Goal: Task Accomplishment & Management: Manage account settings

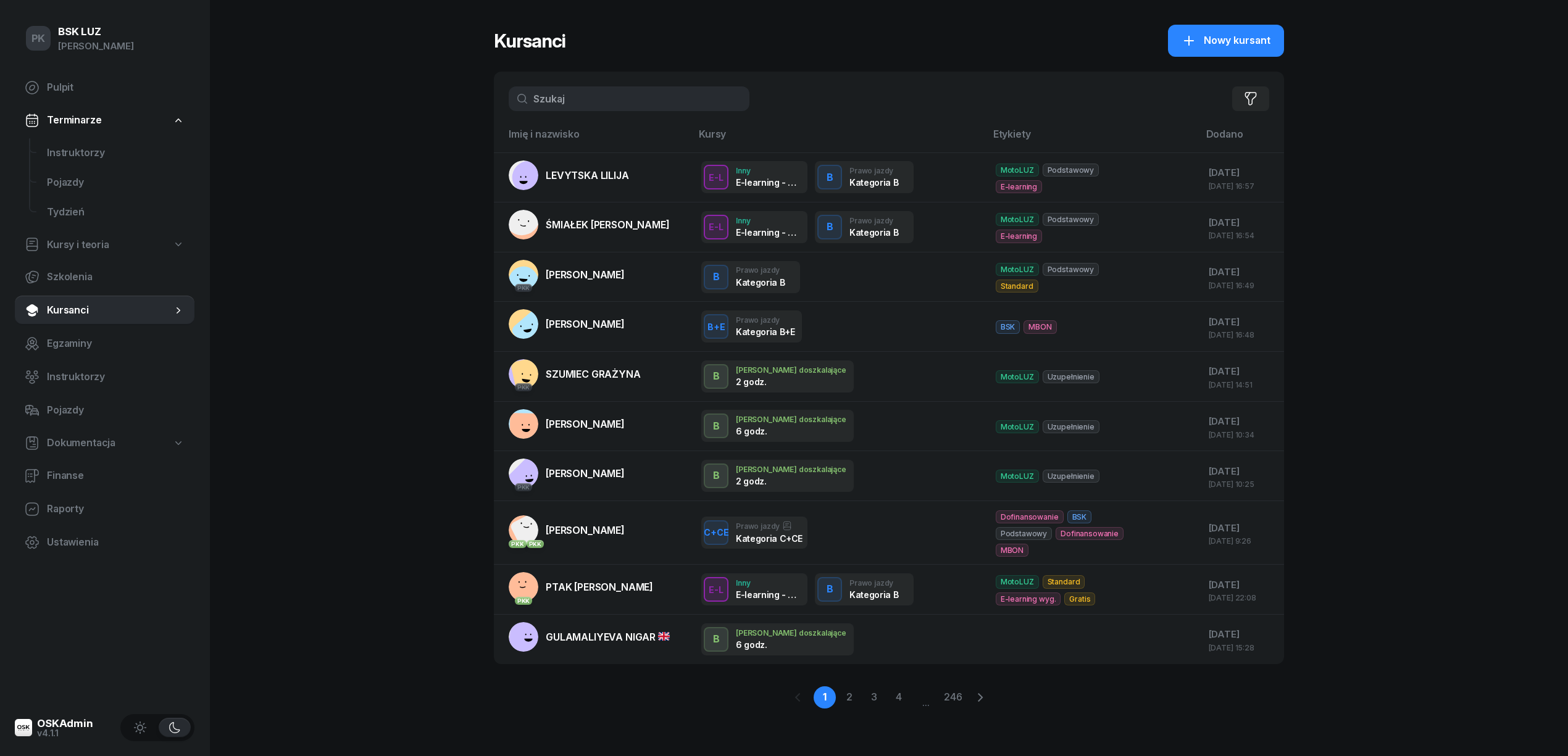
click at [350, 345] on div "PK BSK [PERSON_NAME] Pulpit Terminarze Instruktorzy Pojazdy Tydzień Kursy i teo…" at bounding box center [784, 378] width 1568 height 756
click at [563, 85] on div "Filtruj" at bounding box center [889, 99] width 790 height 55
click at [571, 94] on input "text" at bounding box center [629, 99] width 241 height 25
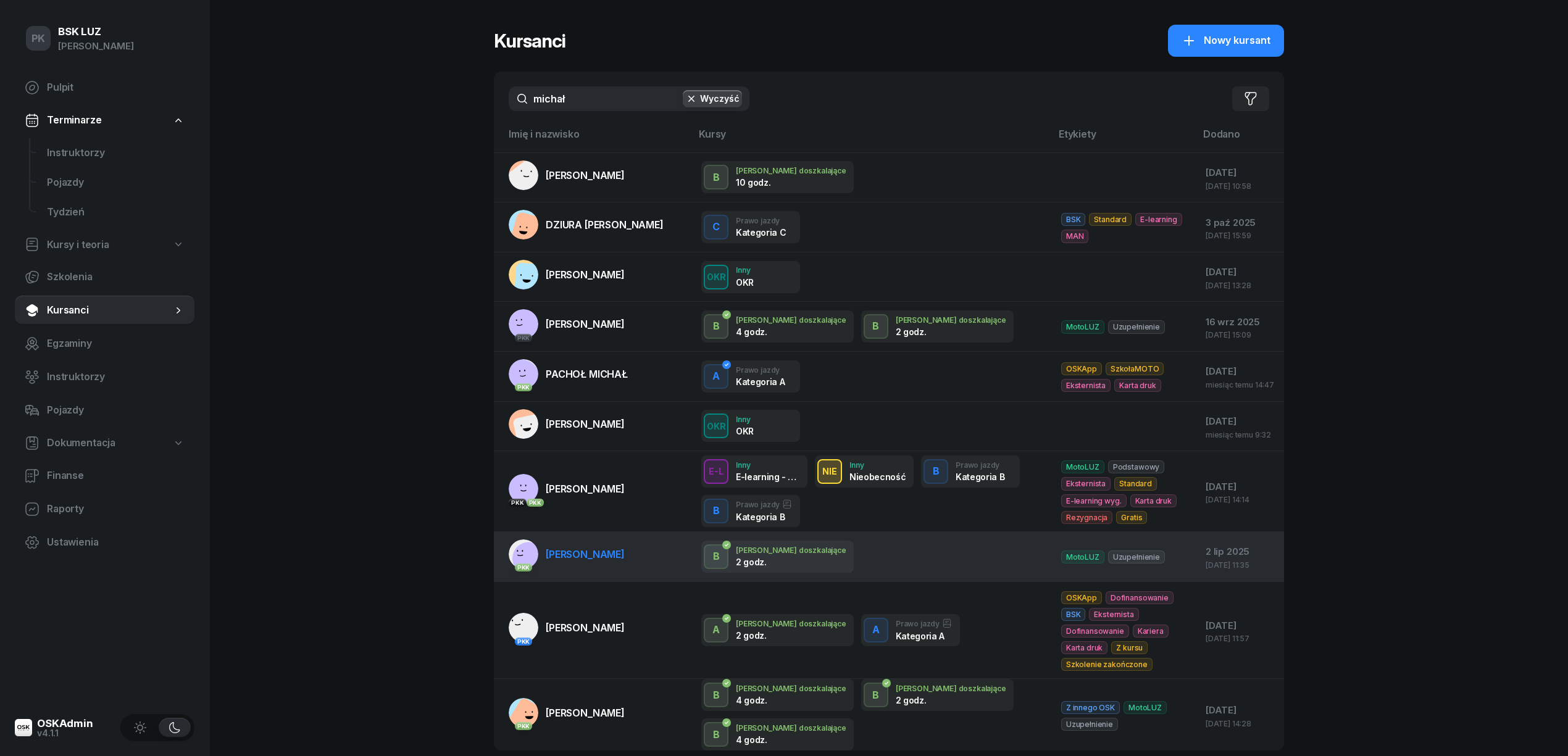
scroll to position [63, 0]
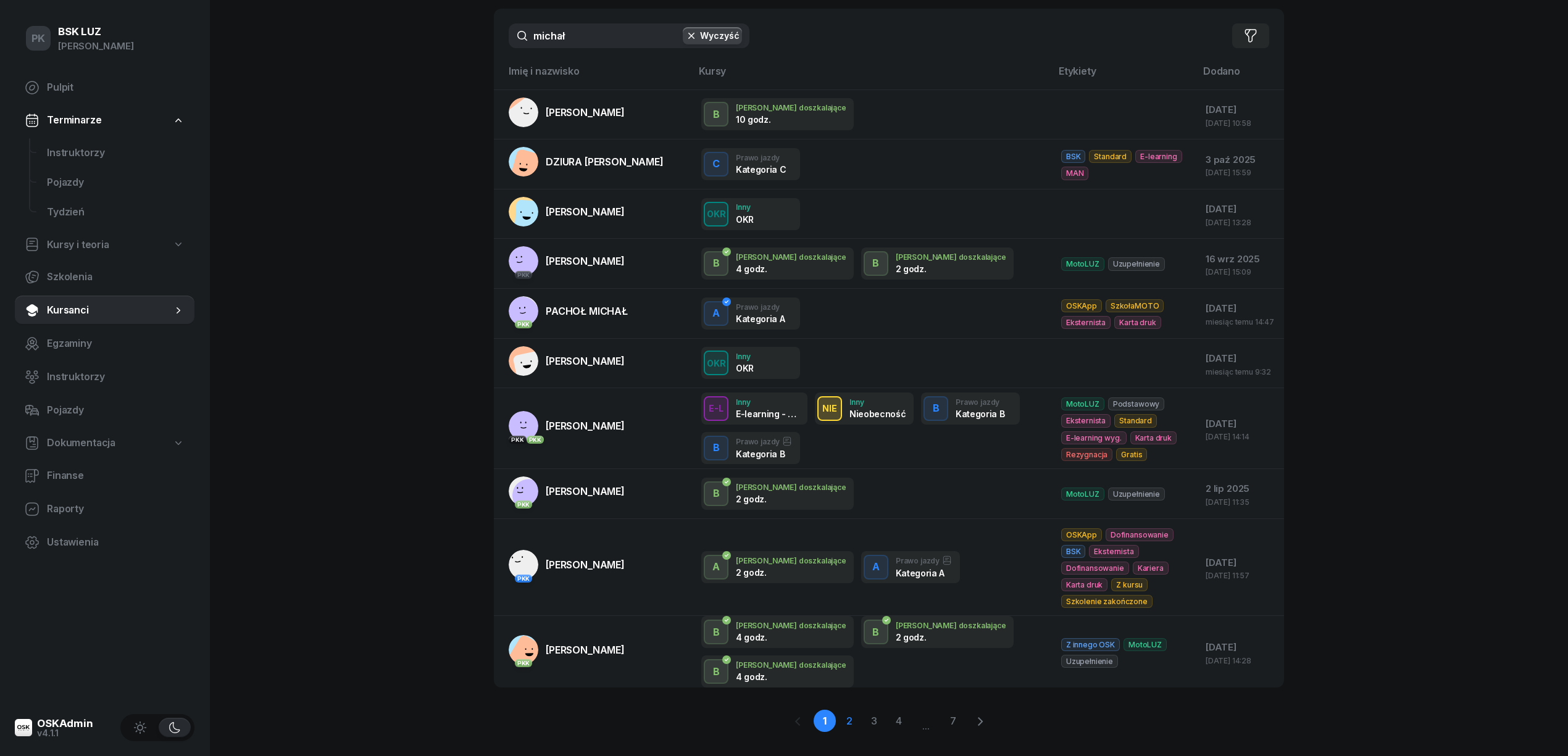
type input "michał"
click at [848, 710] on link "2" at bounding box center [849, 721] width 22 height 22
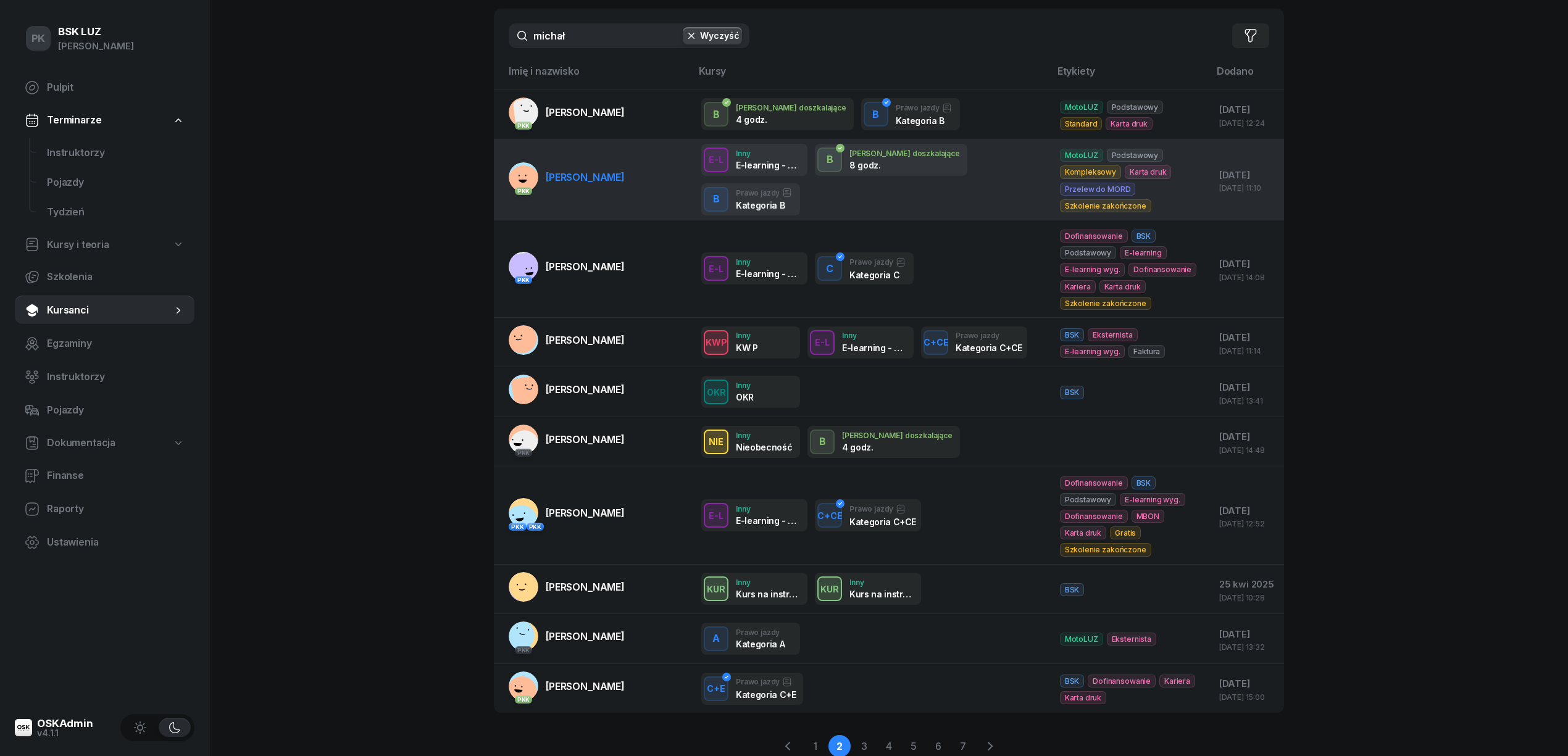
click at [598, 182] on span "[PERSON_NAME]" at bounding box center [585, 177] width 79 height 12
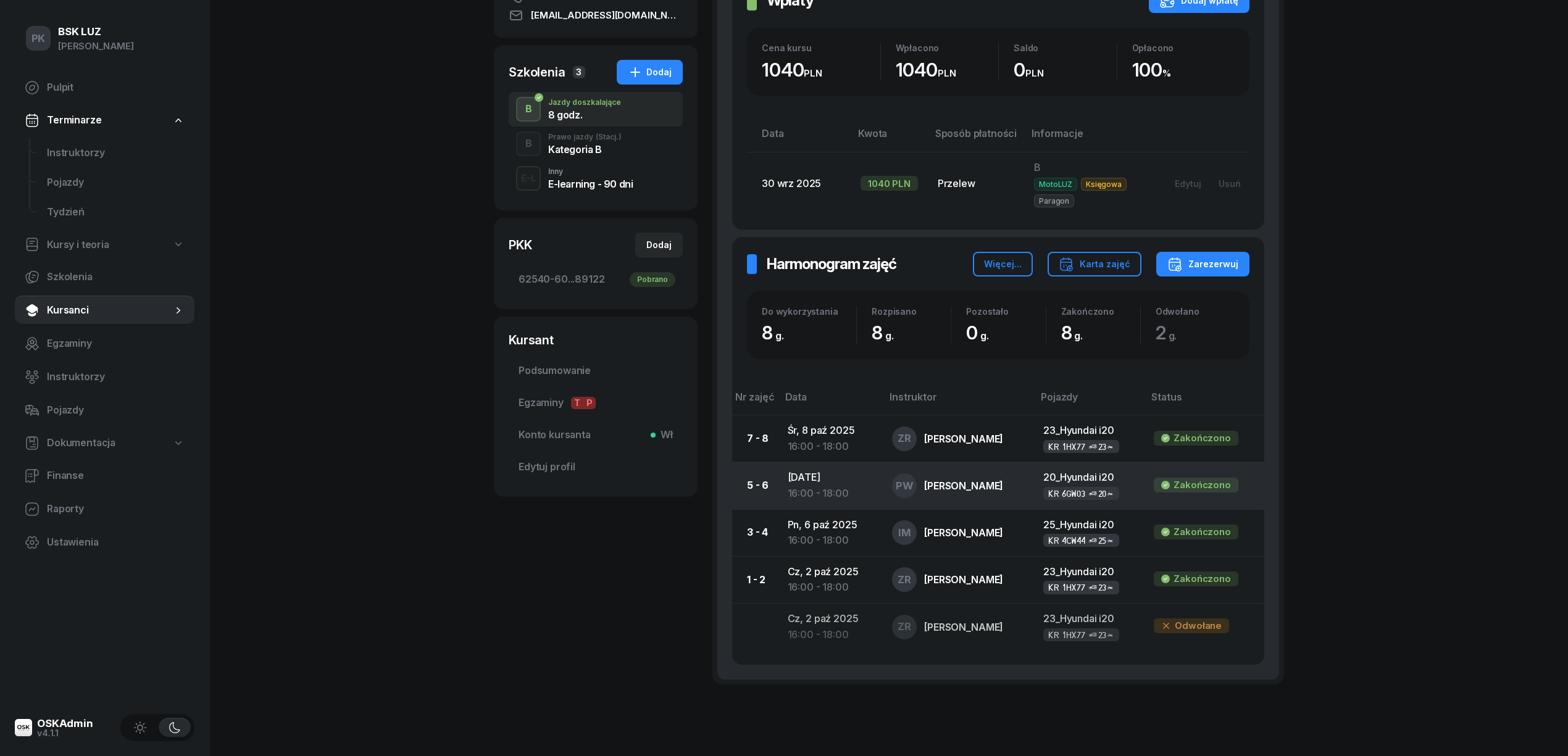
scroll to position [247, 0]
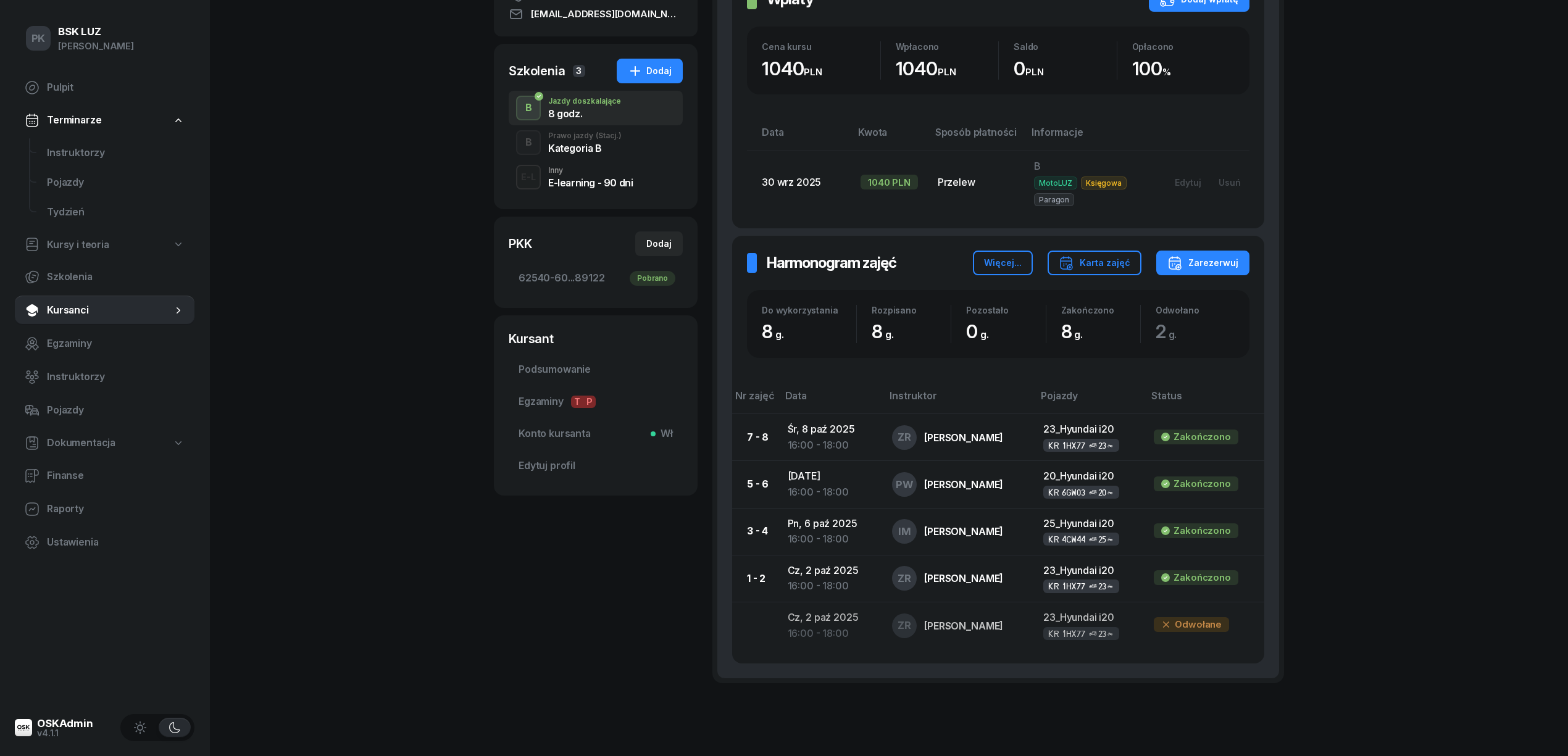
click at [596, 155] on div "B Prawo jazdy (Stacj.) Kategoria B" at bounding box center [596, 143] width 174 height 35
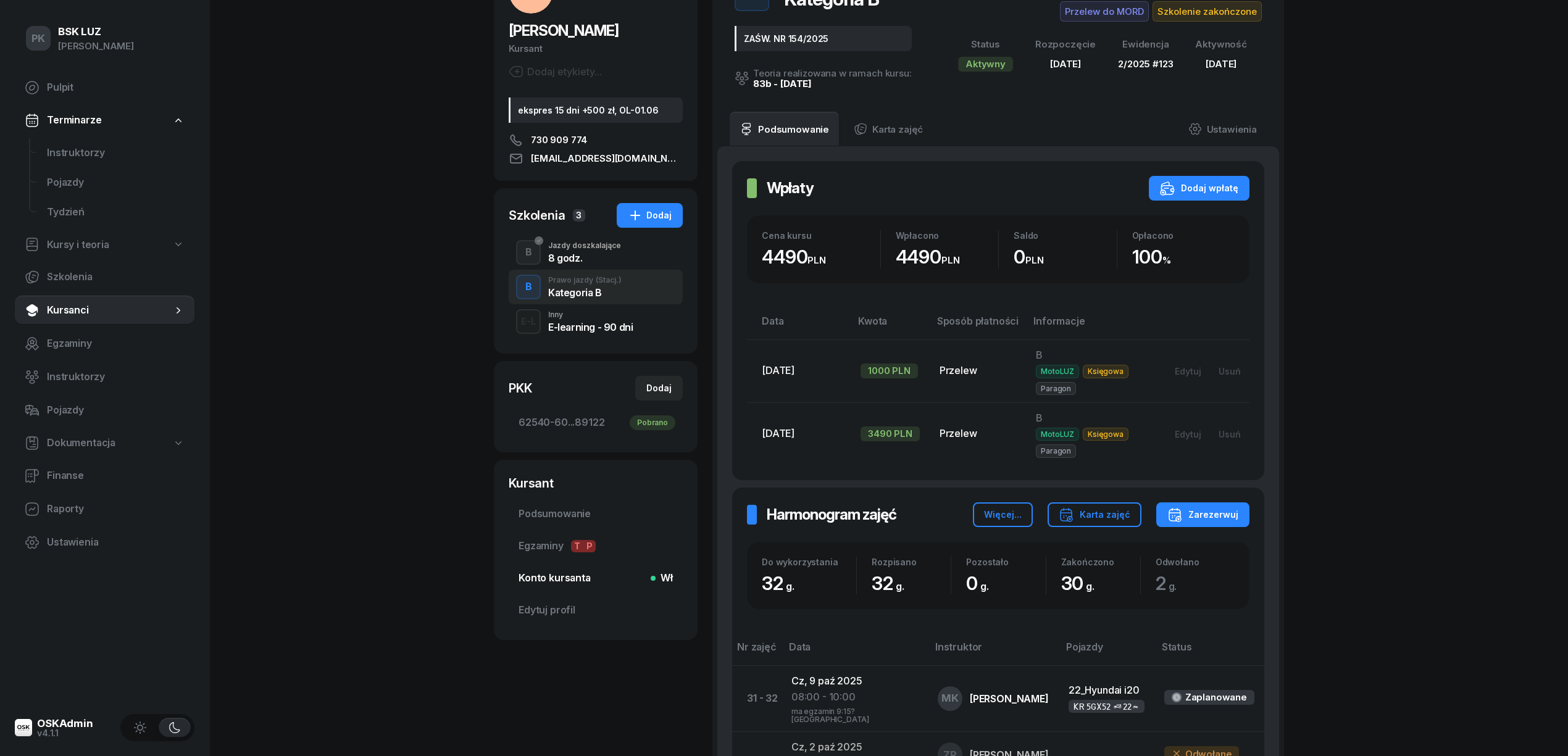
scroll to position [165, 0]
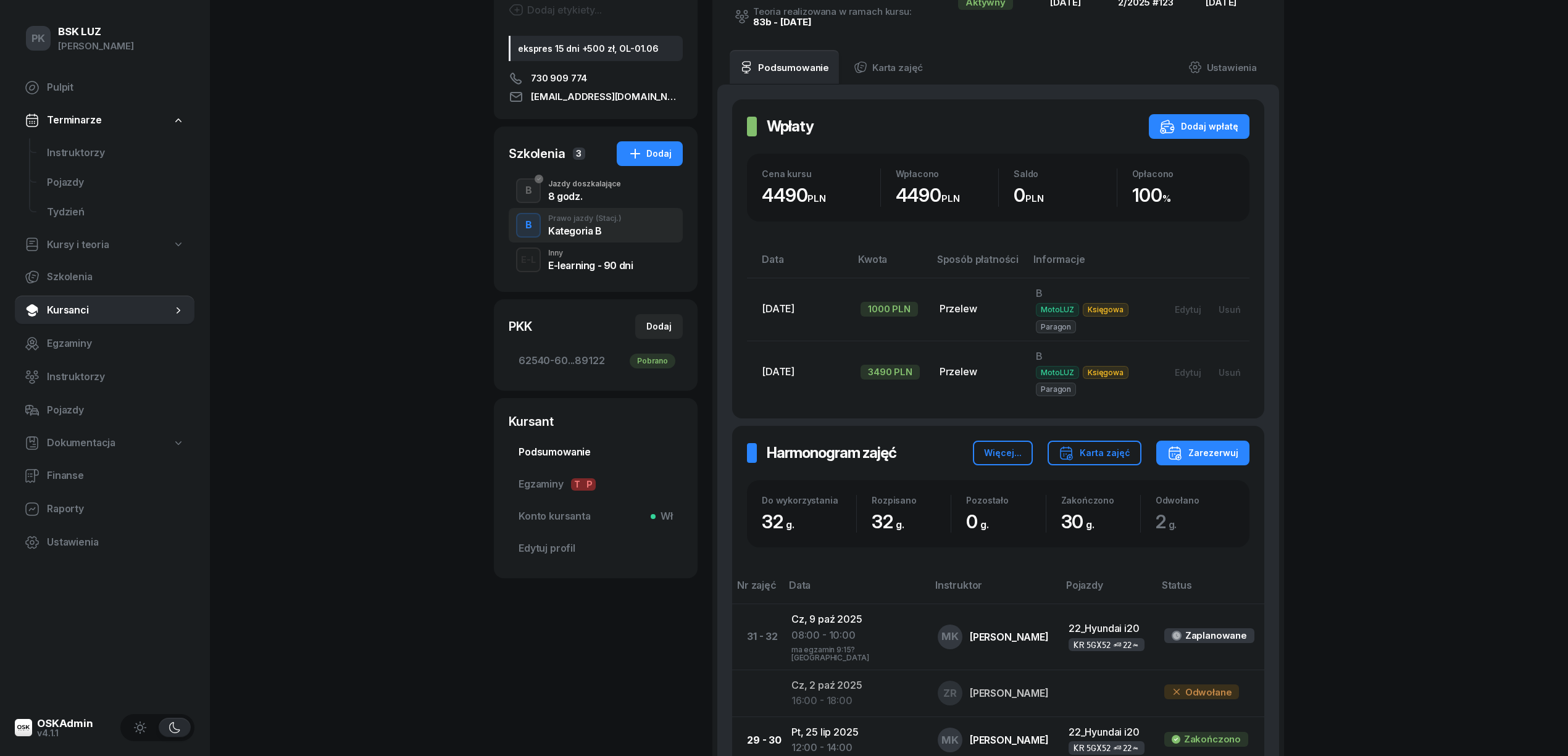
click at [571, 450] on span "Podsumowanie" at bounding box center [596, 452] width 155 height 16
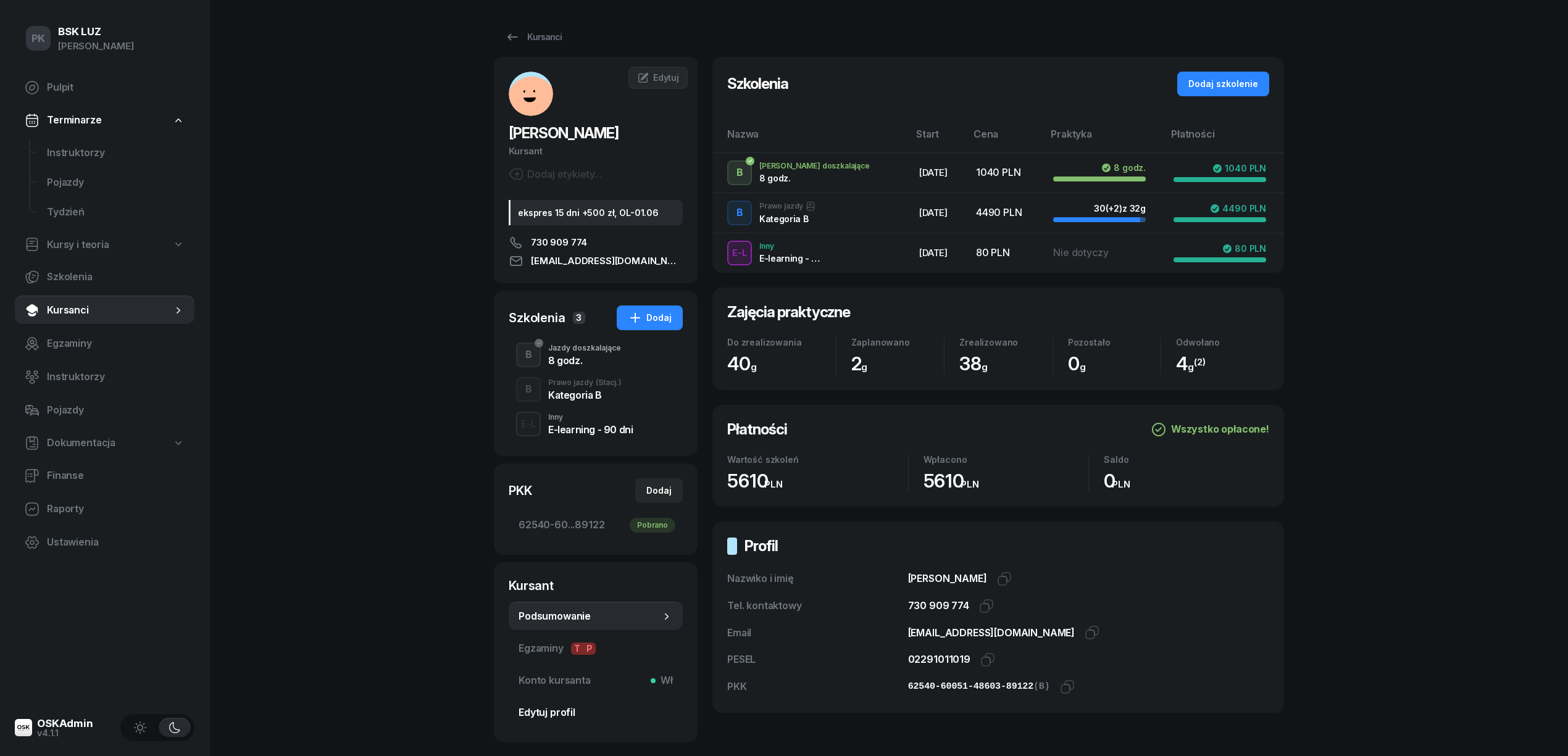
click at [556, 713] on span "Edytuj profil" at bounding box center [596, 713] width 155 height 16
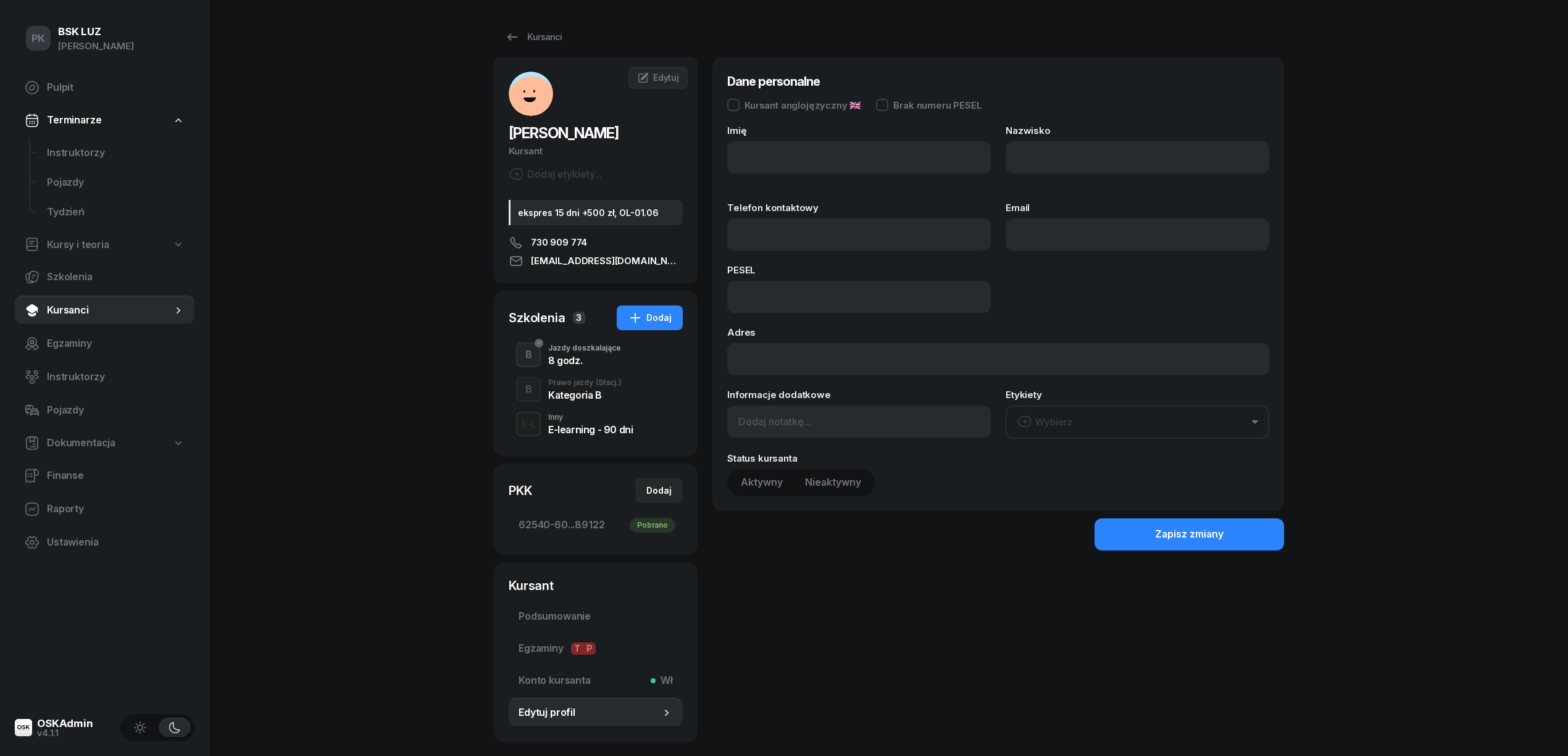
type input "[PERSON_NAME]"
type input "730909774"
type input "[EMAIL_ADDRESS][DOMAIN_NAME]"
type input "02291011019"
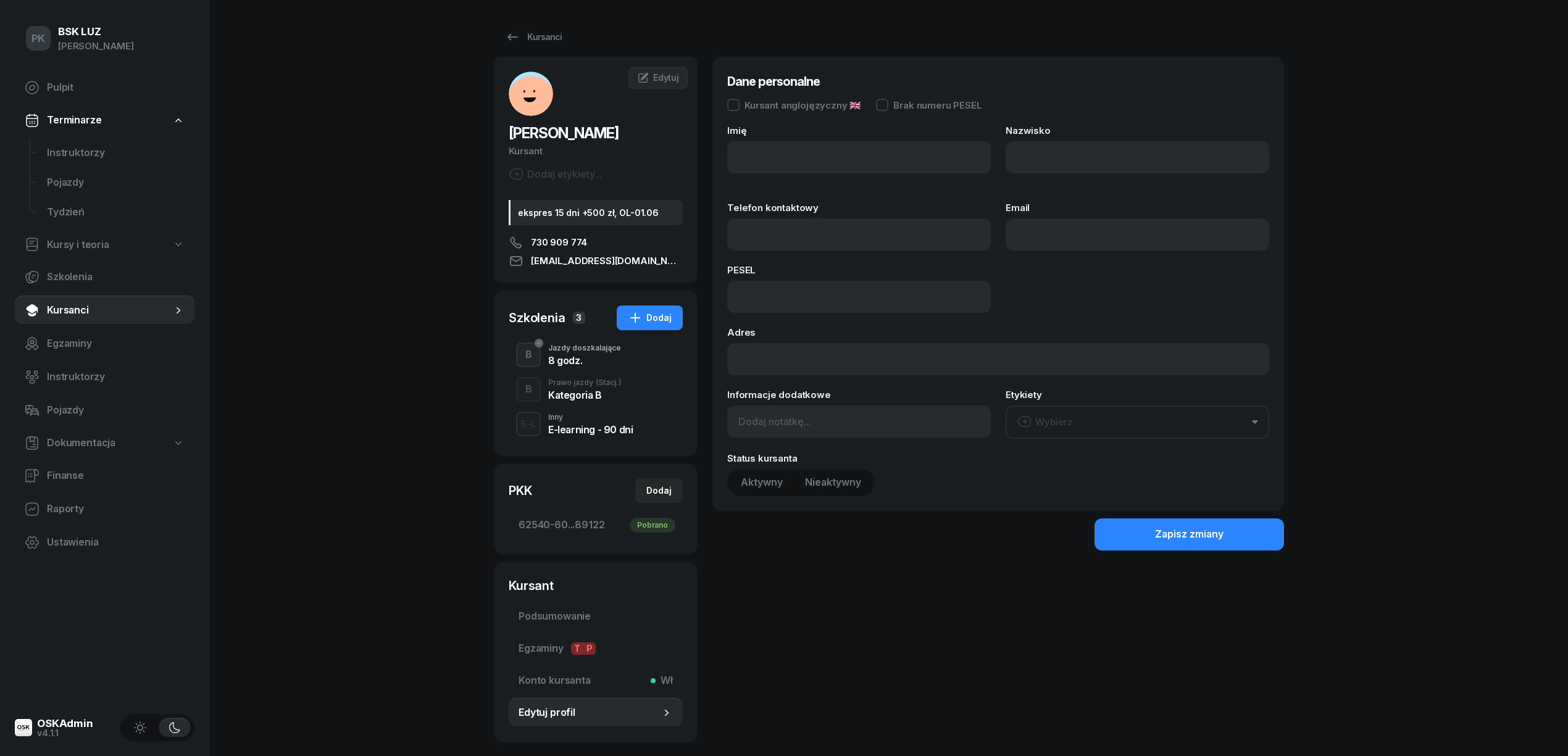
type input "ekspres 15 dni +500 zł, OL-01.06"
type input "730 909 774"
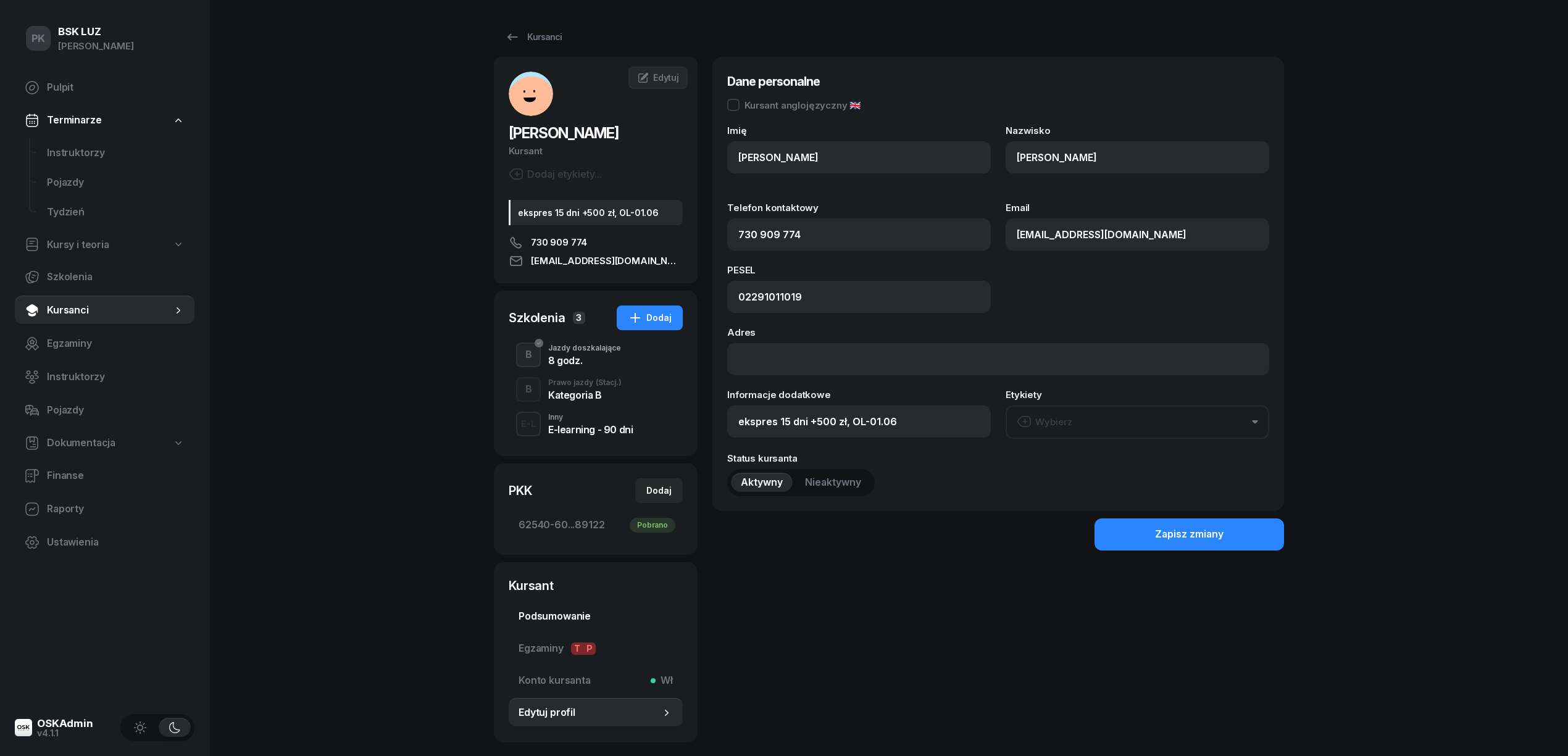
click at [573, 611] on span "Podsumowanie" at bounding box center [596, 616] width 155 height 16
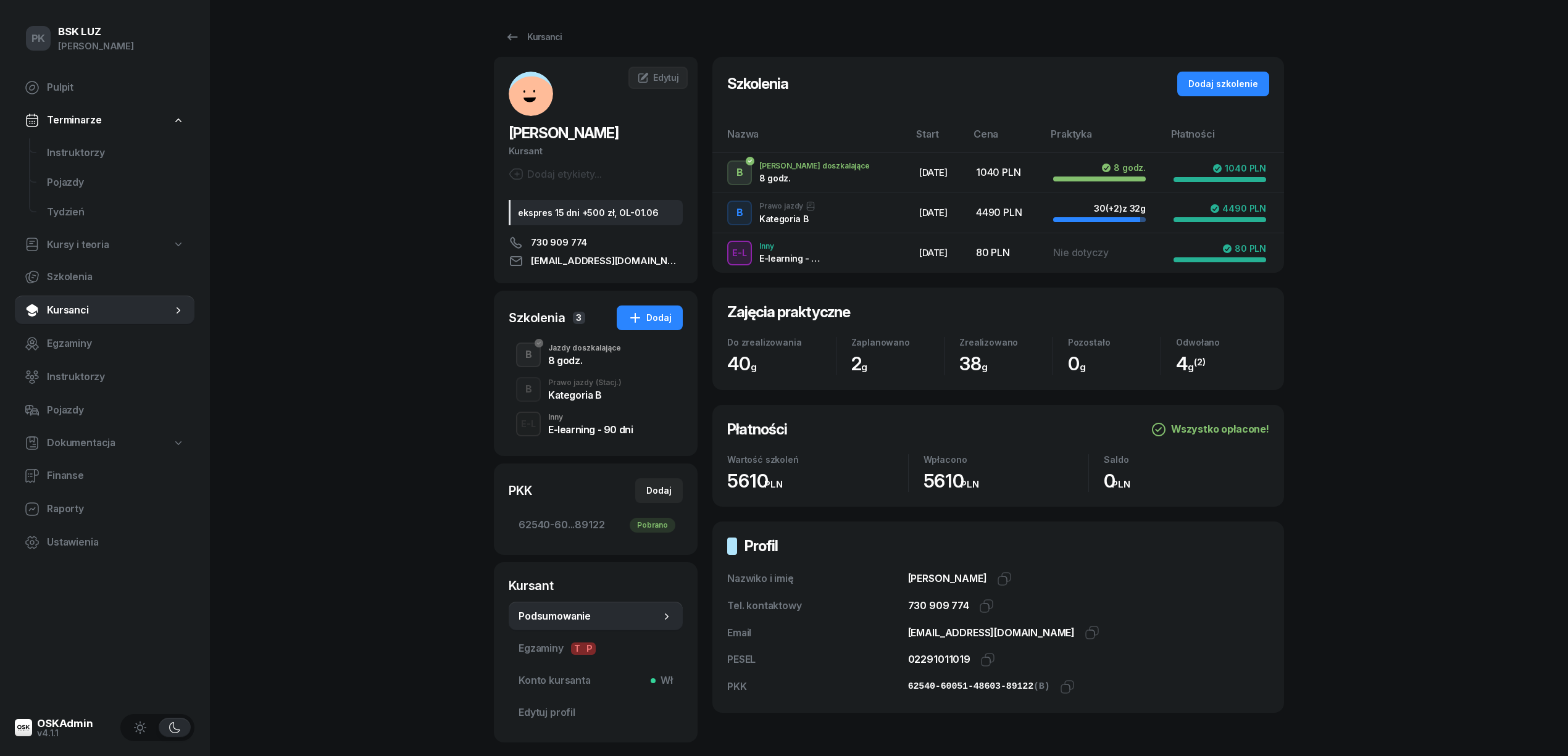
click at [586, 347] on div "Jazdy doszkalające" at bounding box center [584, 348] width 73 height 7
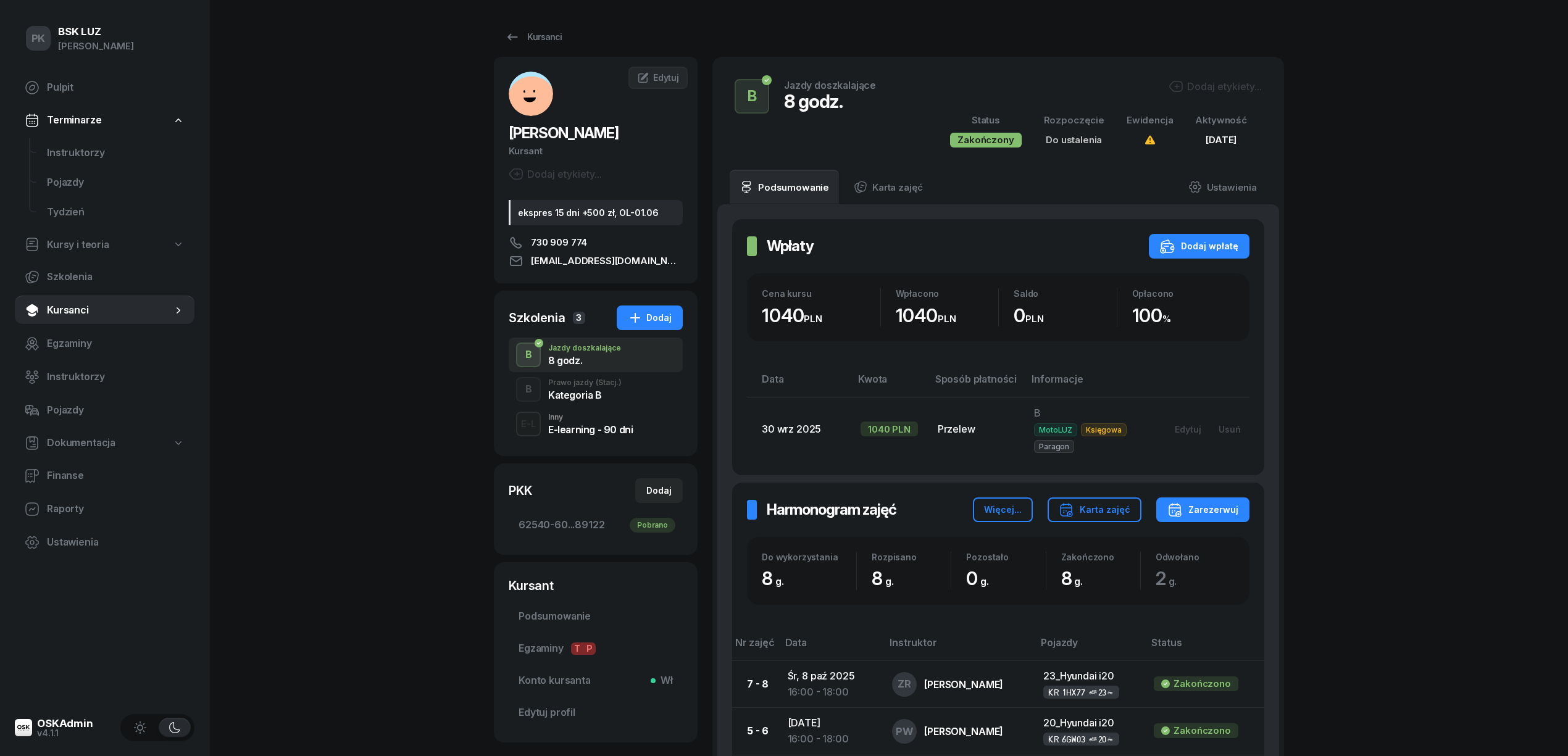
click at [583, 390] on div "Kategoria B" at bounding box center [585, 395] width 74 height 10
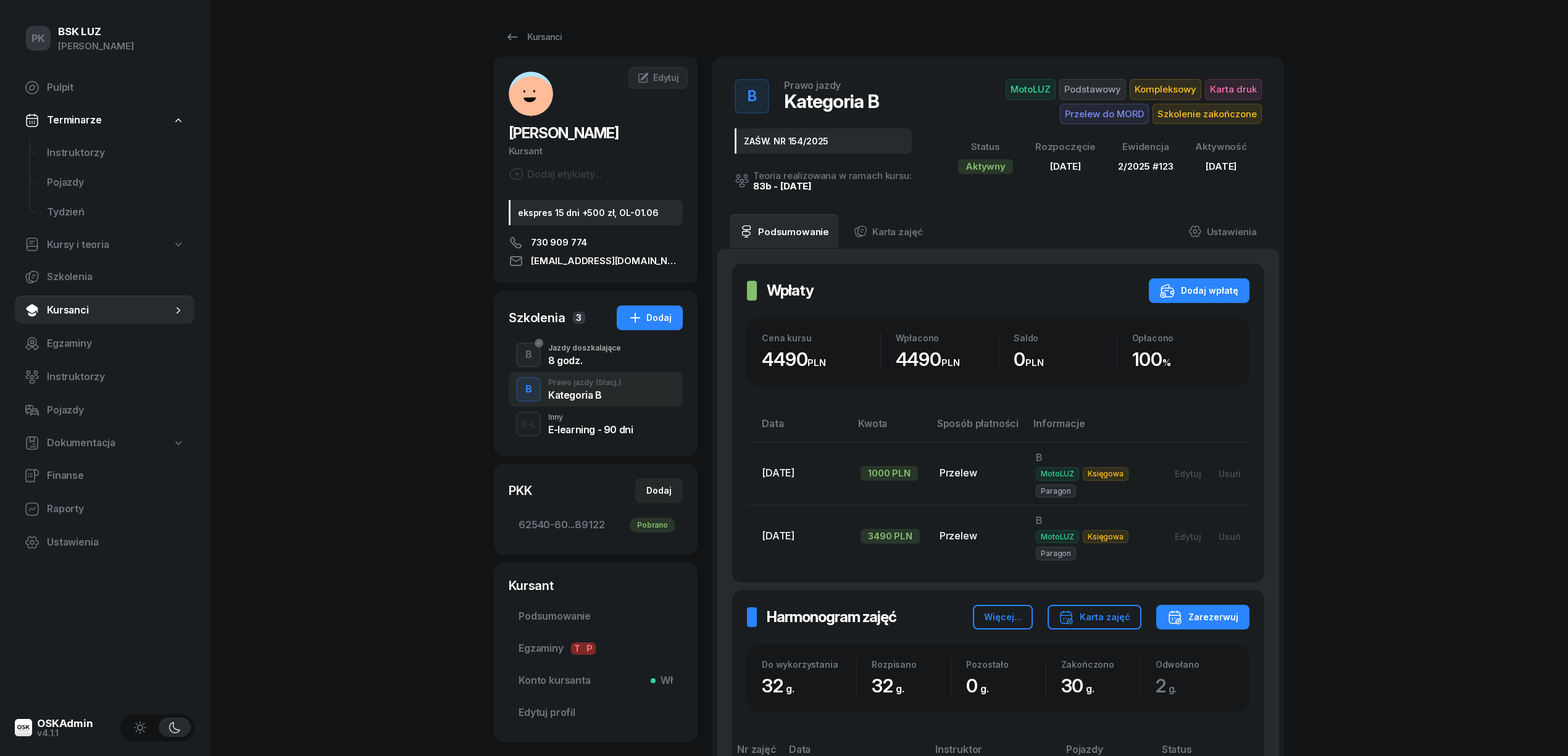
click at [584, 371] on div "B Jazdy doszkalające 8 godz." at bounding box center [596, 355] width 174 height 35
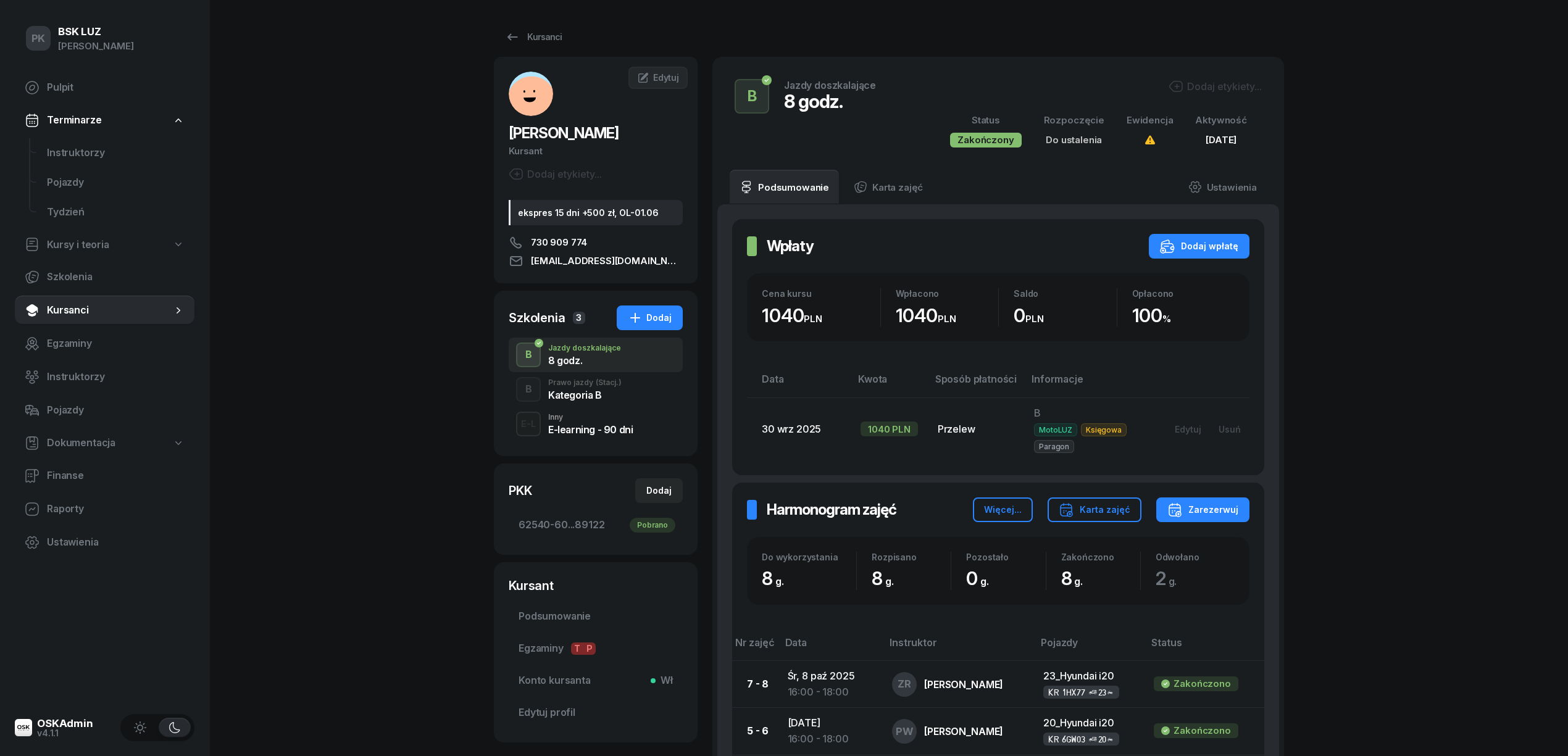
click at [593, 387] on div "Kategoria B" at bounding box center [585, 393] width 74 height 13
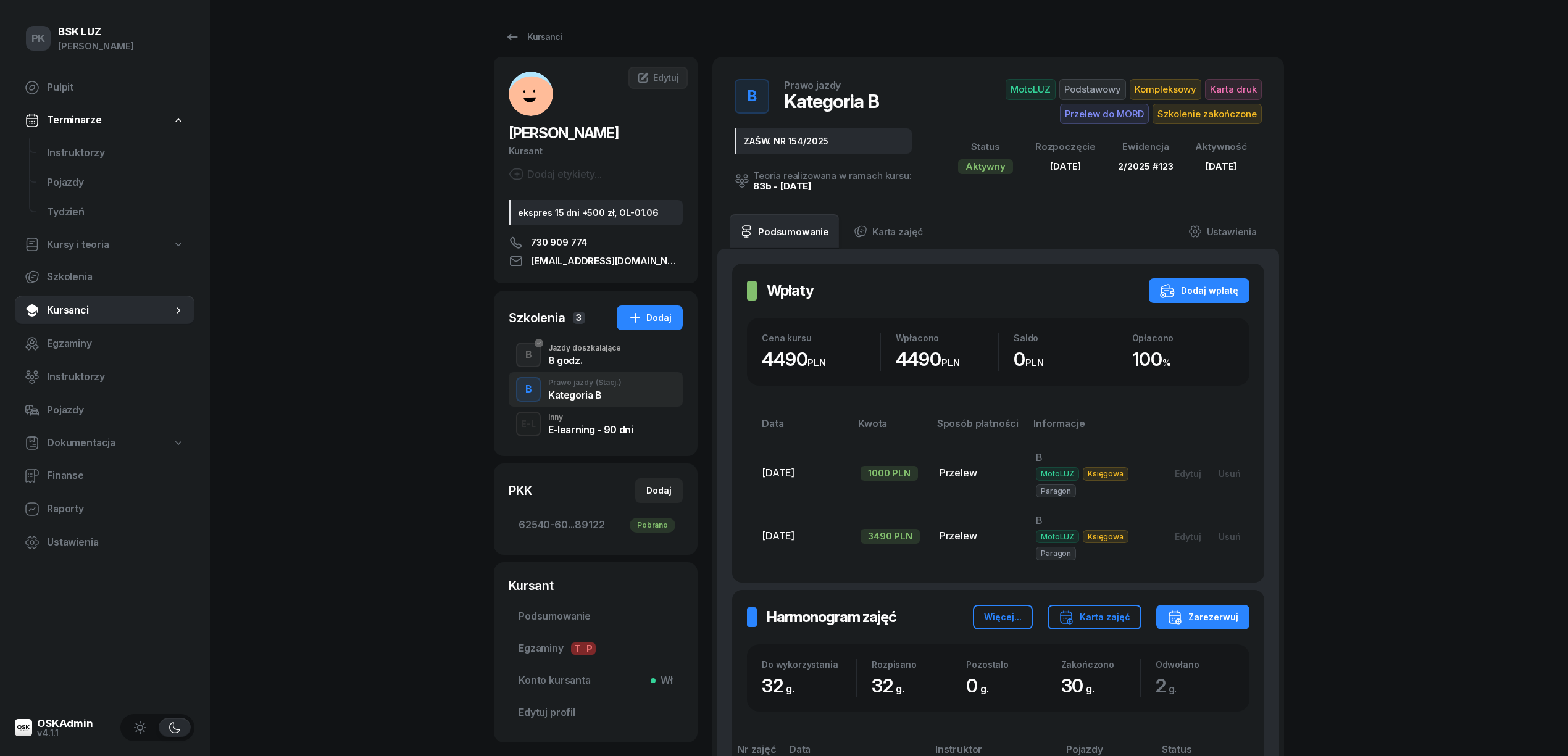
click at [594, 357] on div "8 godz." at bounding box center [584, 360] width 73 height 10
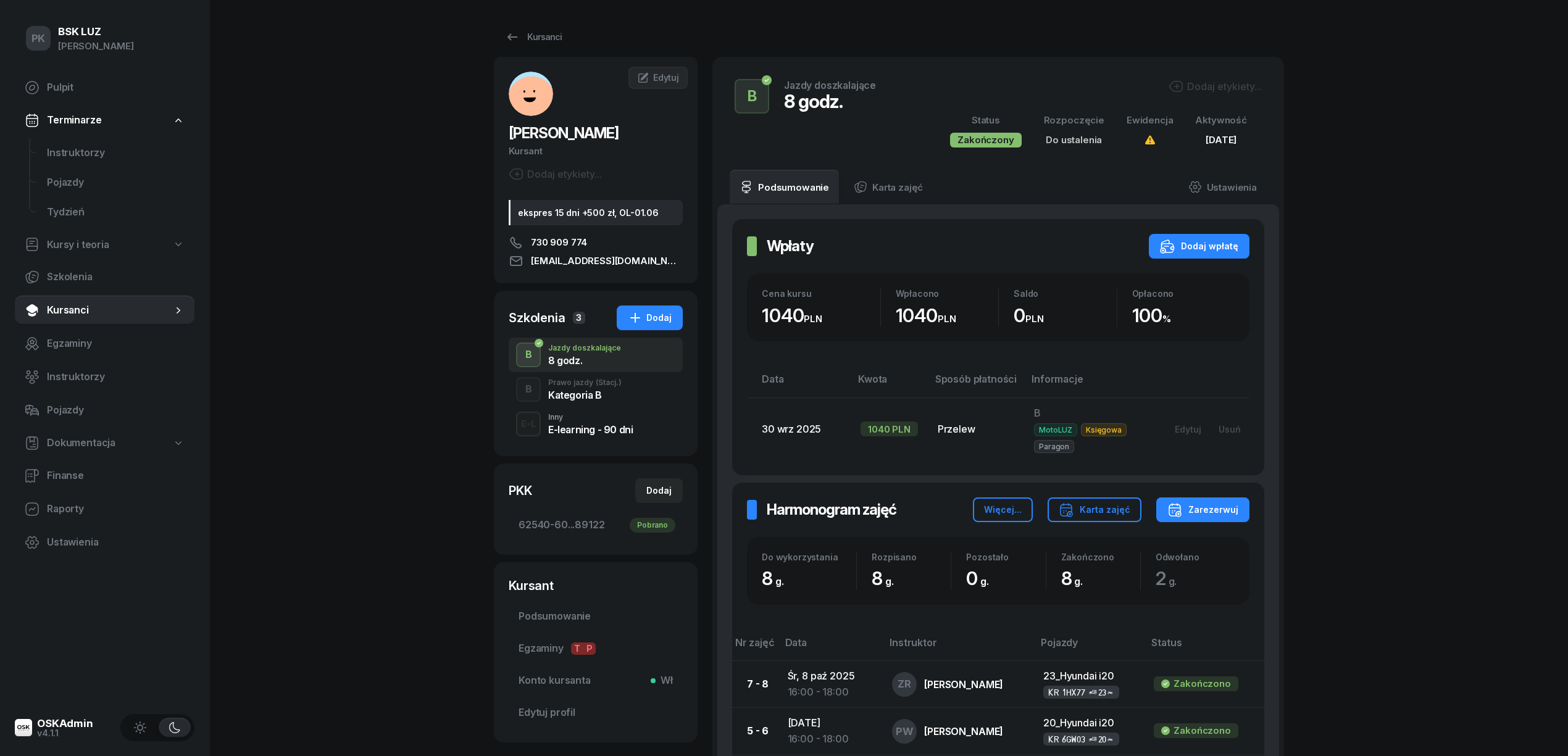
click at [613, 379] on span "(Stacj.)" at bounding box center [608, 383] width 26 height 7
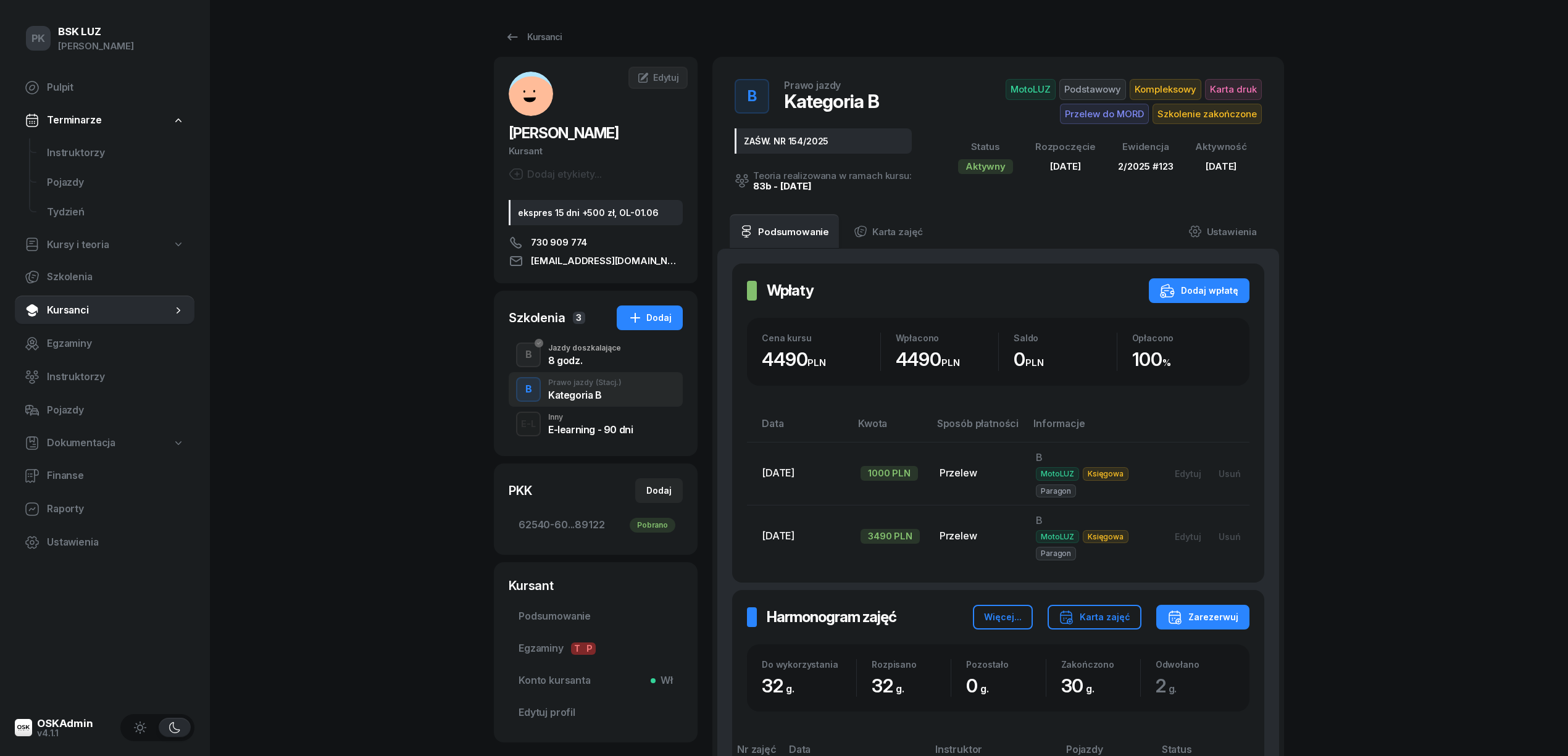
click at [603, 355] on div "8 godz." at bounding box center [584, 358] width 73 height 13
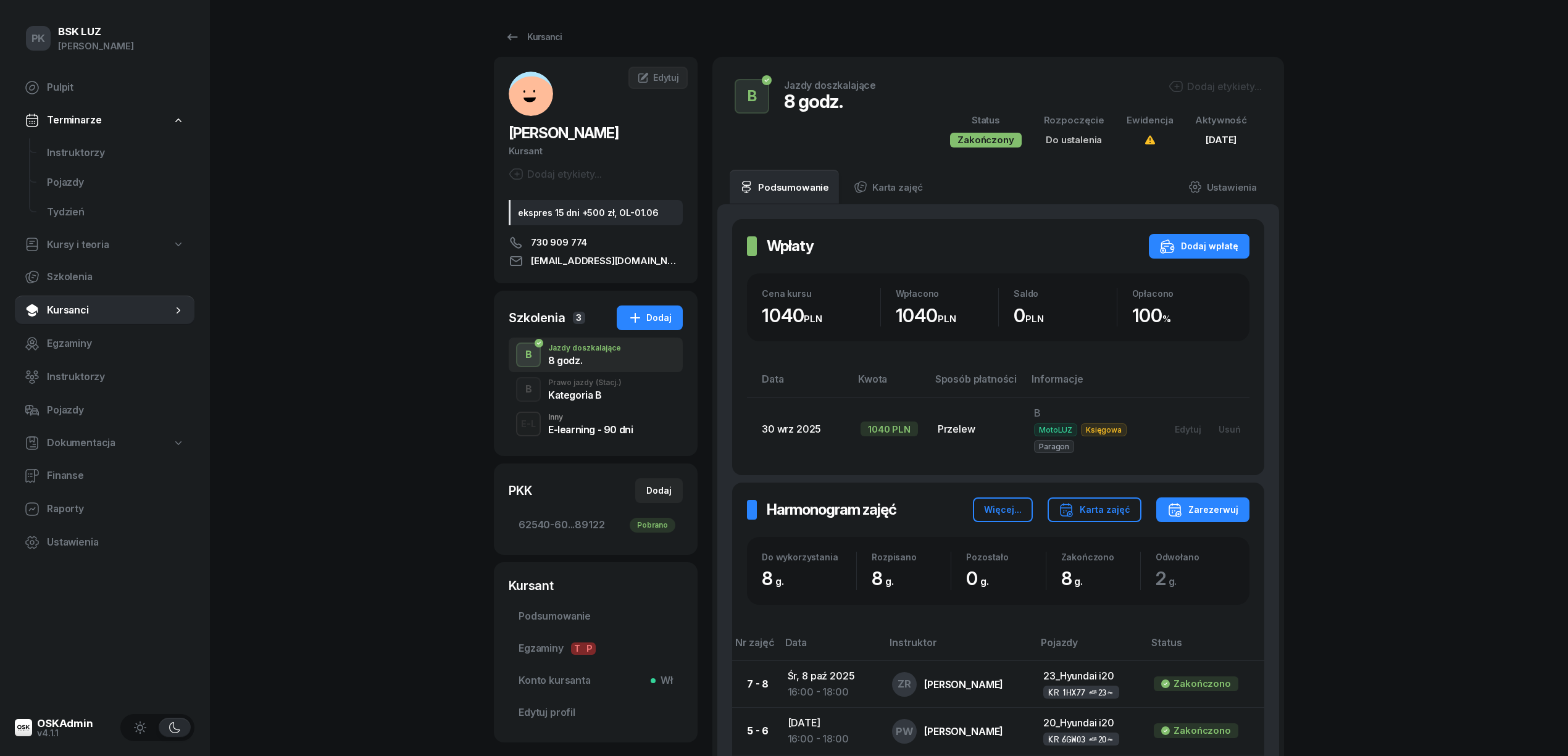
click at [1201, 79] on div "Dodaj etykiety..." at bounding box center [1215, 86] width 93 height 15
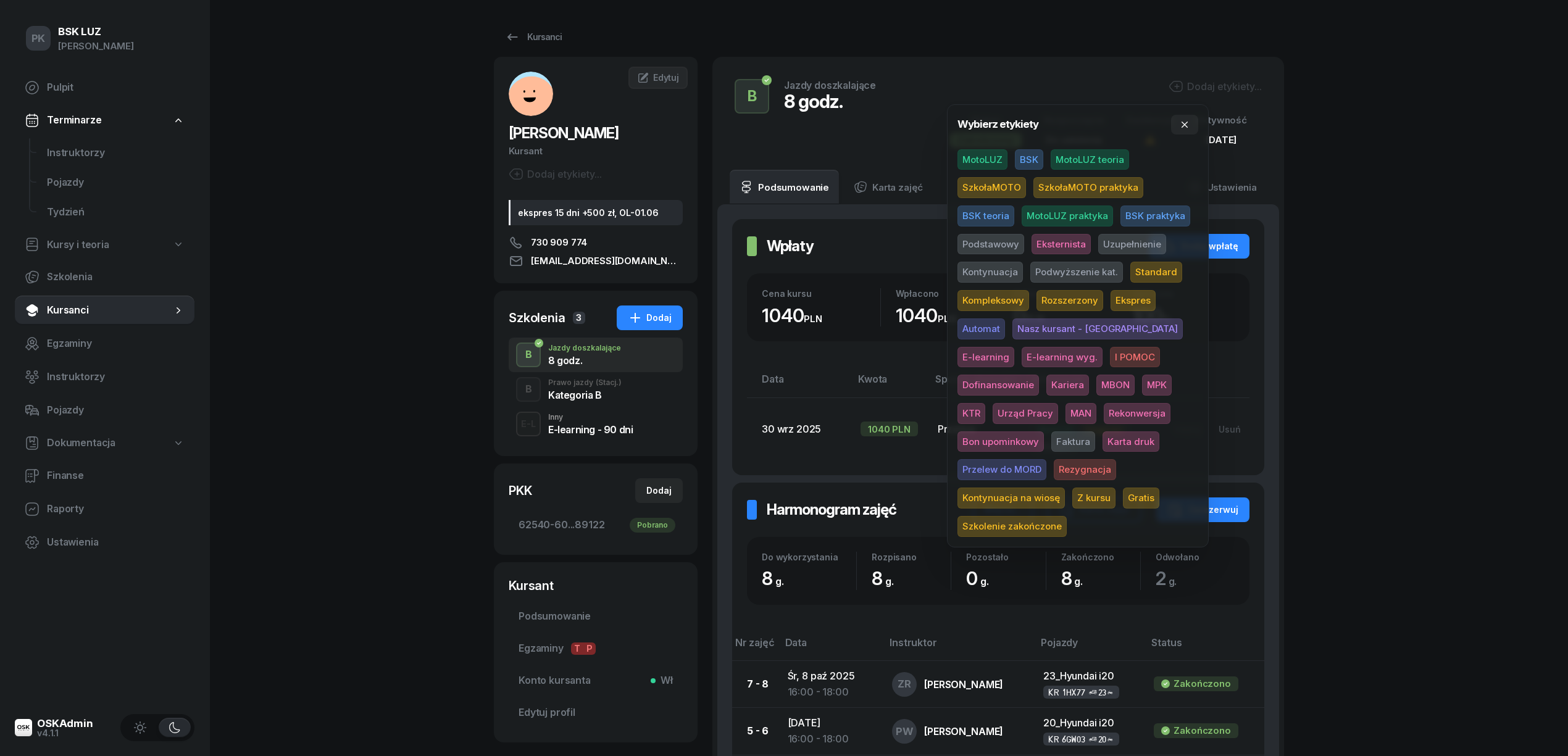
click at [994, 160] on span "MotoLUZ" at bounding box center [982, 160] width 50 height 21
click at [1132, 243] on span "Uzupełnienie" at bounding box center [1133, 247] width 68 height 21
click at [1457, 208] on div "PK BSK [PERSON_NAME] Pulpit Terminarze Instruktorzy Pojazdy Tydzień Kursy i teo…" at bounding box center [784, 527] width 1568 height 1054
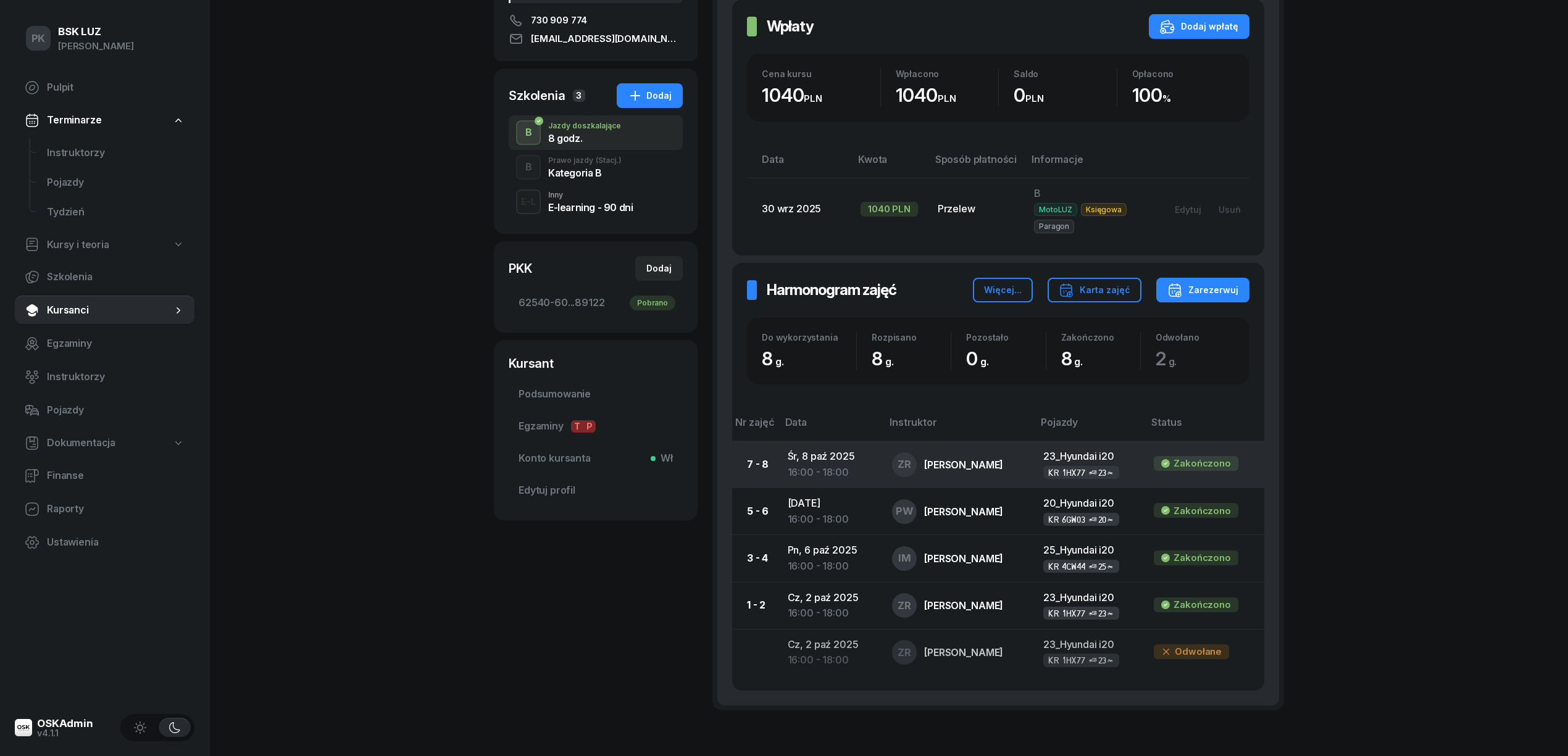
scroll to position [135, 0]
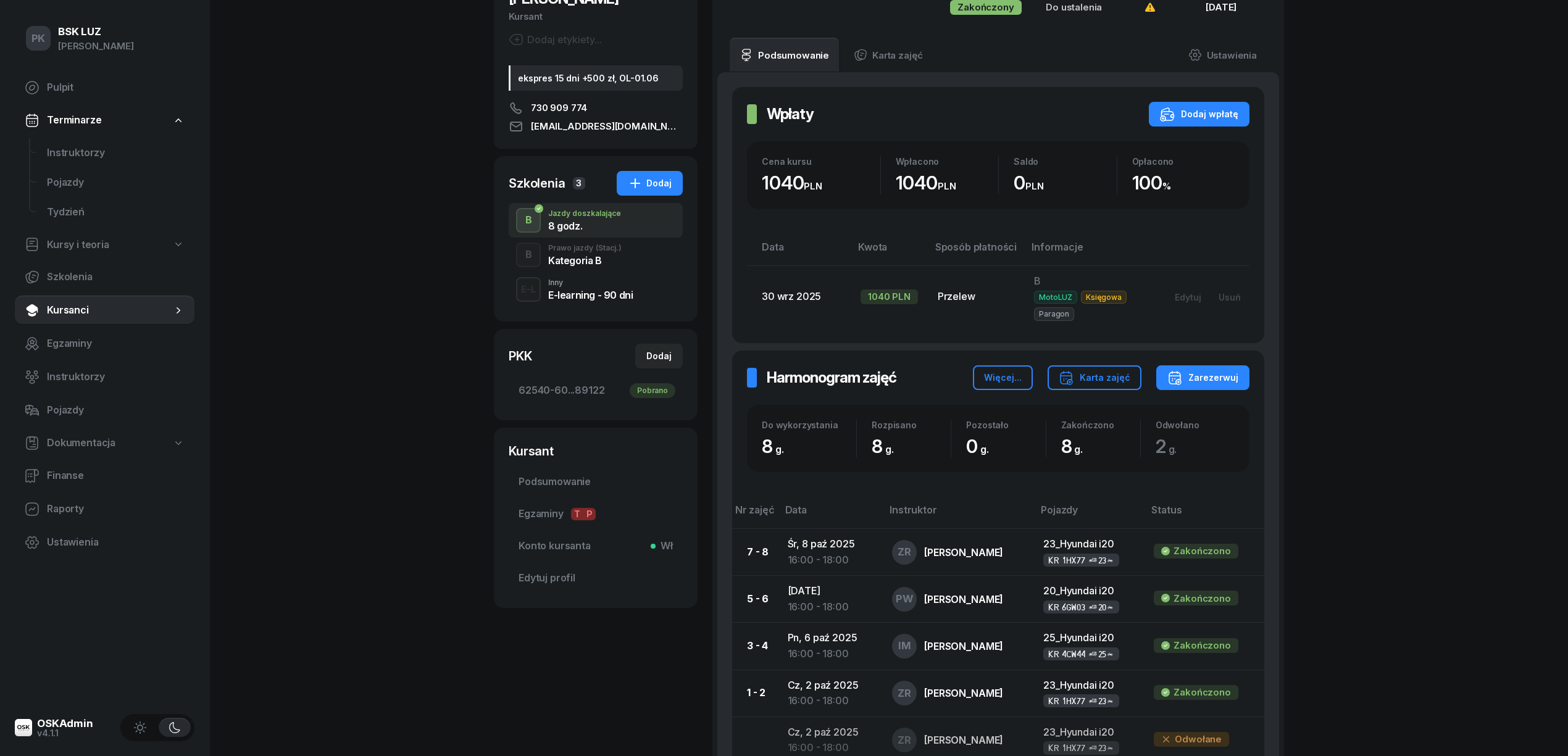
click at [586, 255] on div "Kategoria B" at bounding box center [585, 260] width 74 height 10
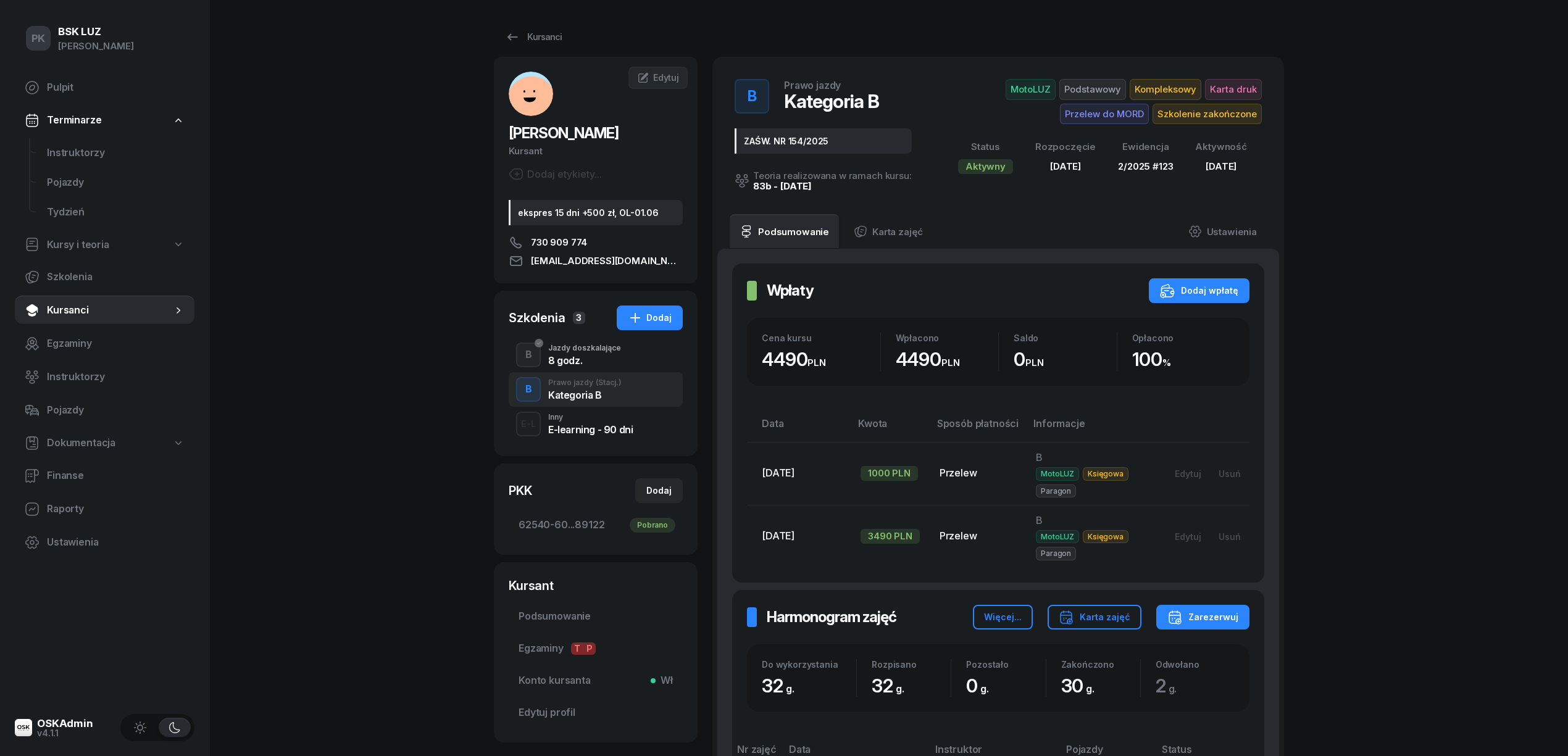
click at [589, 350] on div "Jazdy doszkalające" at bounding box center [584, 348] width 73 height 7
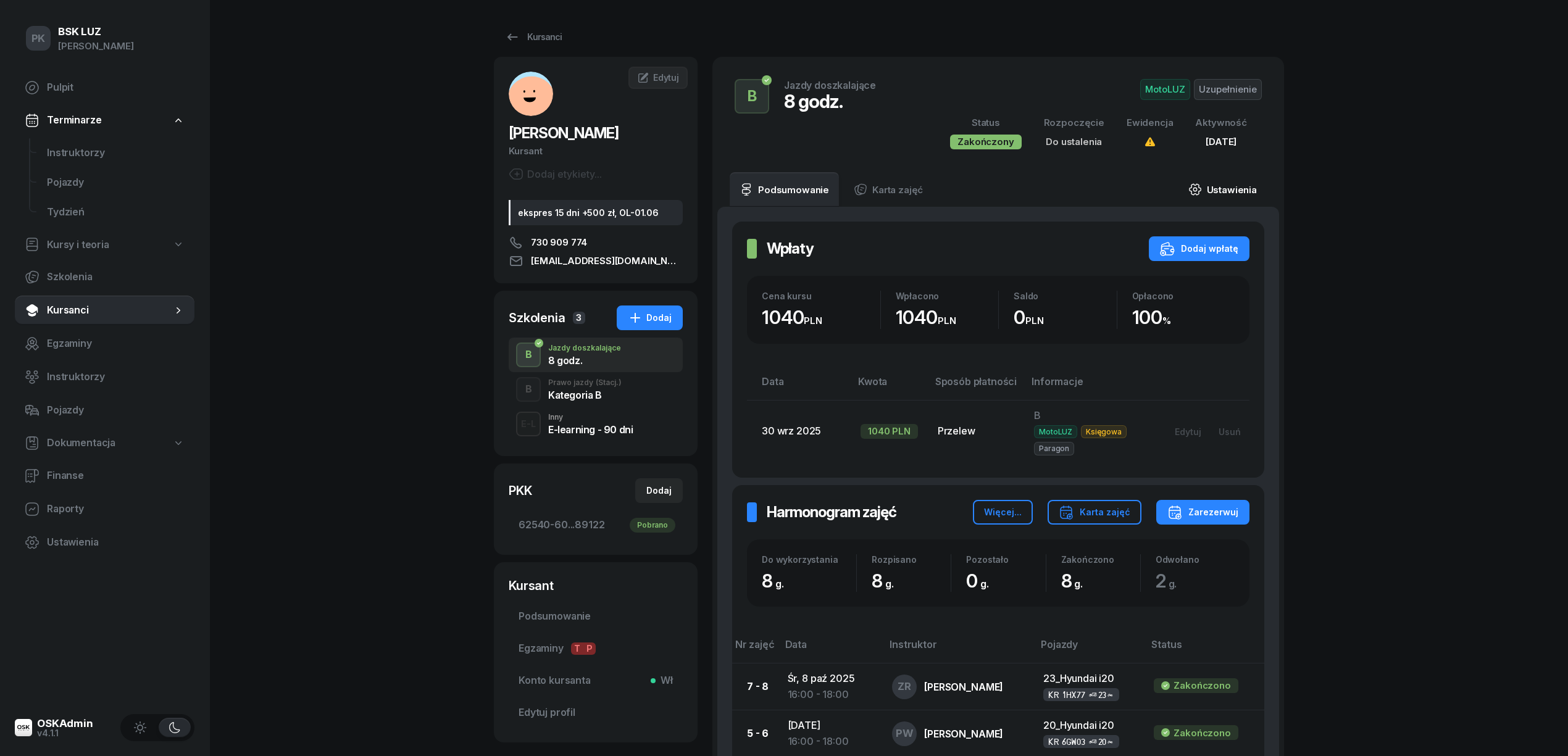
click at [1218, 189] on link "Ustawienia" at bounding box center [1223, 189] width 88 height 35
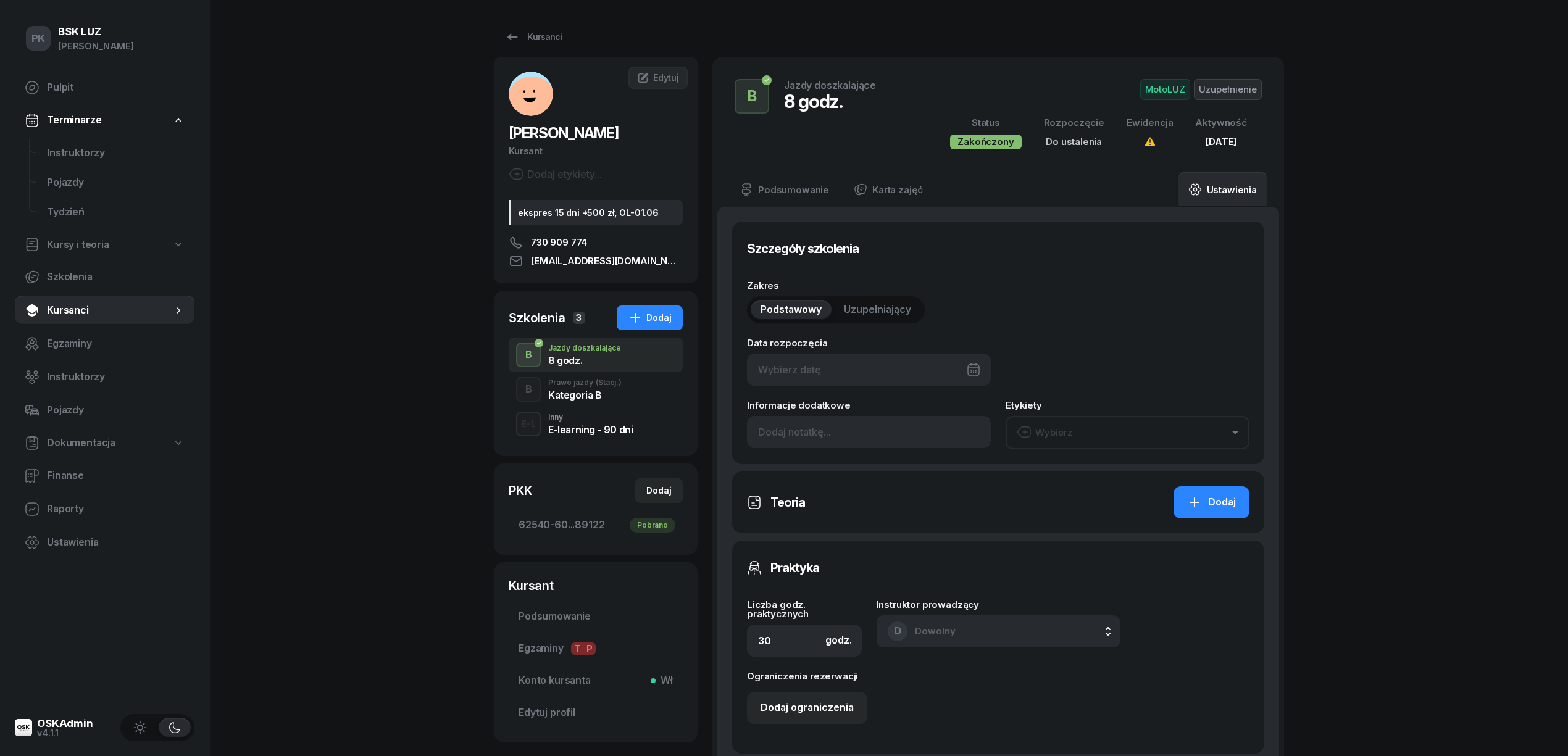
type input "8"
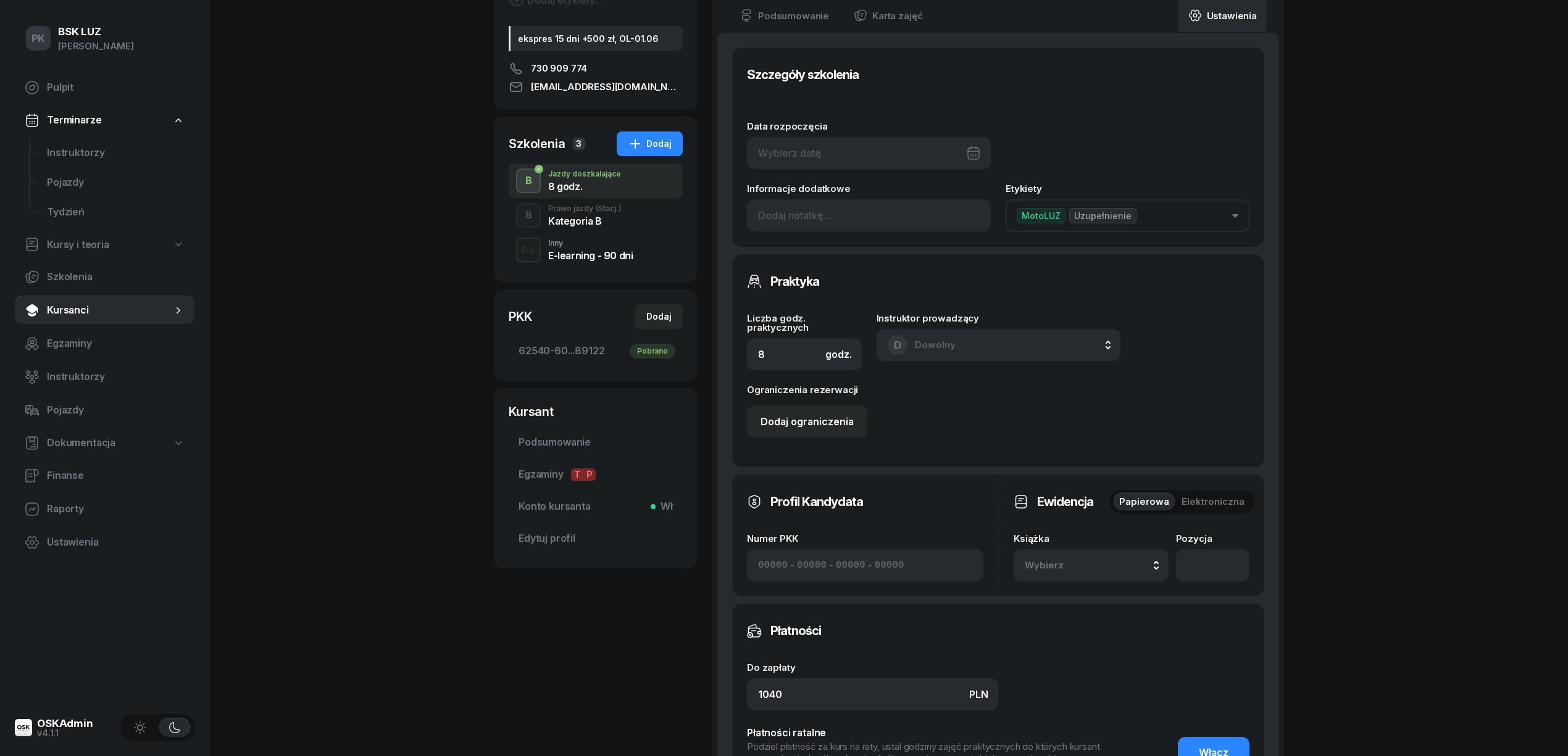
scroll to position [329, 0]
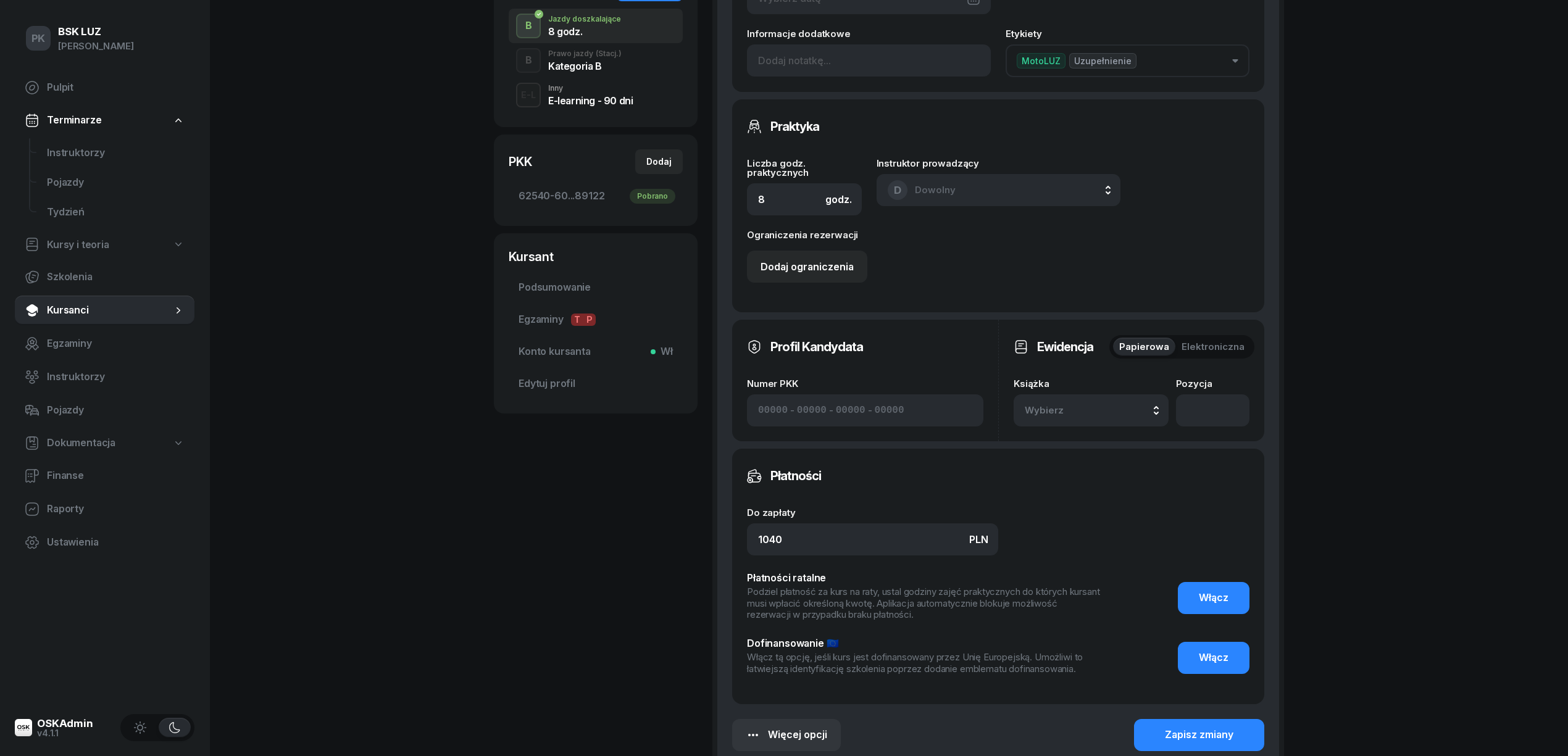
click at [1123, 413] on div "Wybierz" at bounding box center [1091, 411] width 133 height 16
click at [1125, 337] on div "2/2025 Manualna Domyślna" at bounding box center [1105, 329] width 145 height 24
click at [1203, 399] on input "number" at bounding box center [1213, 410] width 74 height 32
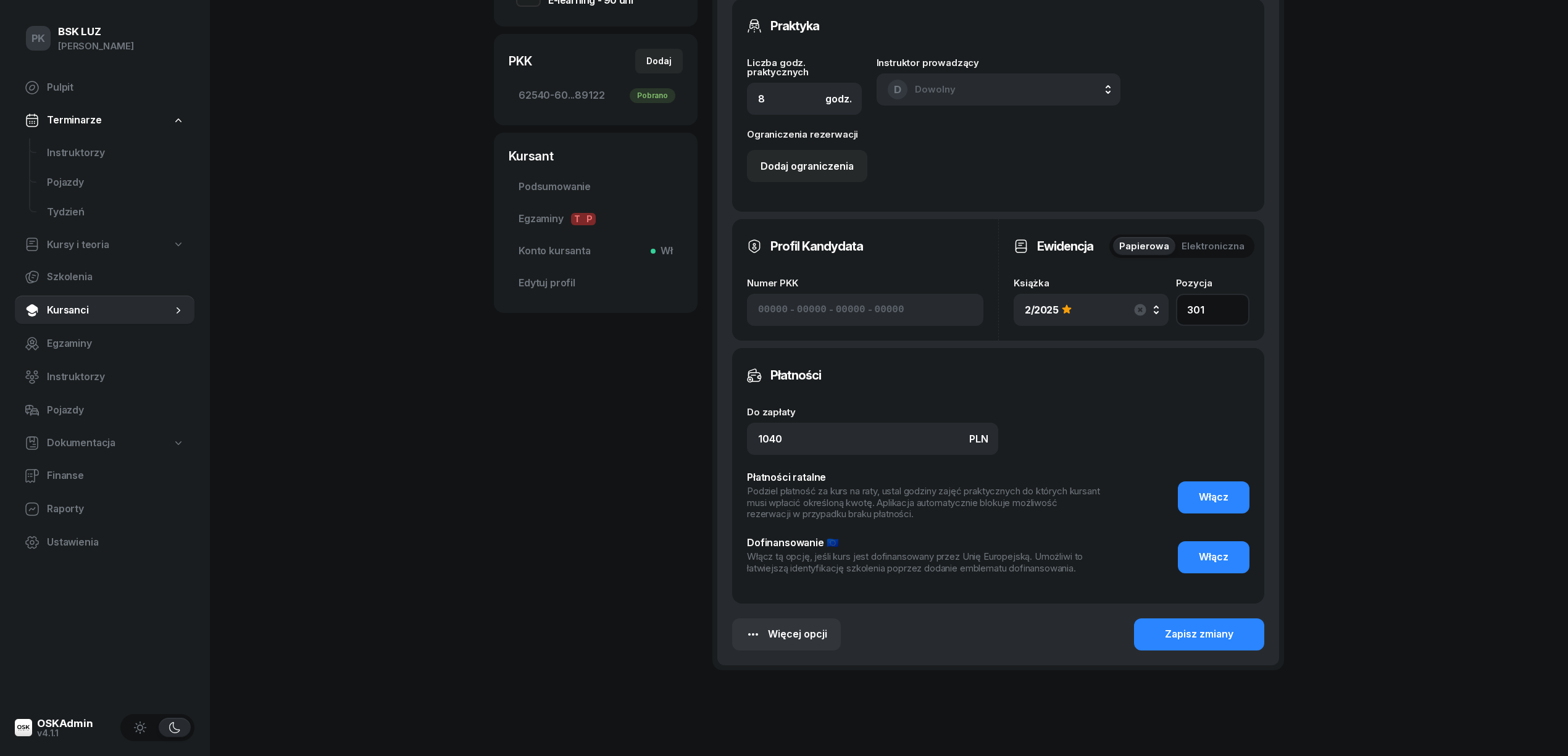
scroll to position [465, 0]
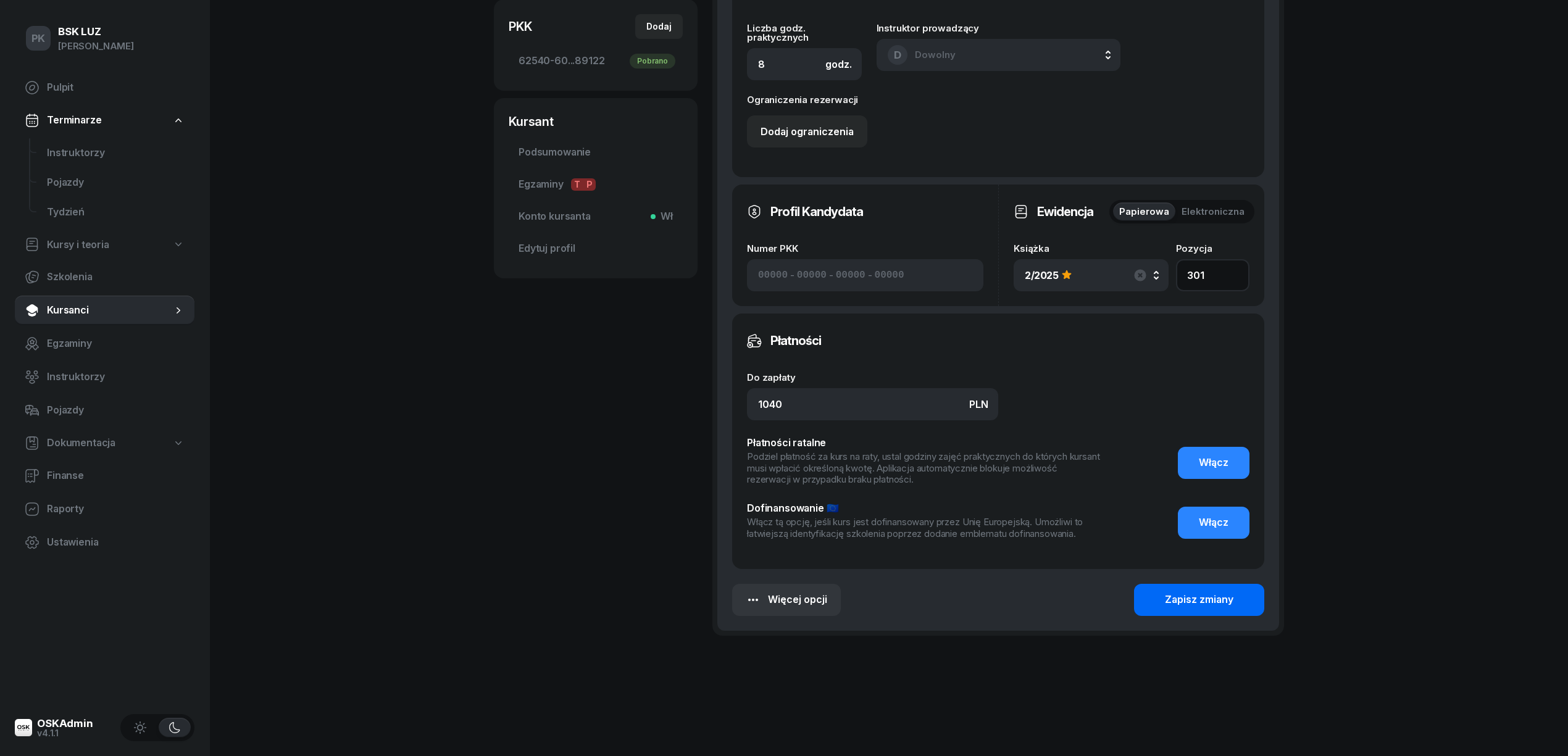
type input "301"
click at [1216, 594] on div "Zapisz zmiany" at bounding box center [1199, 600] width 69 height 16
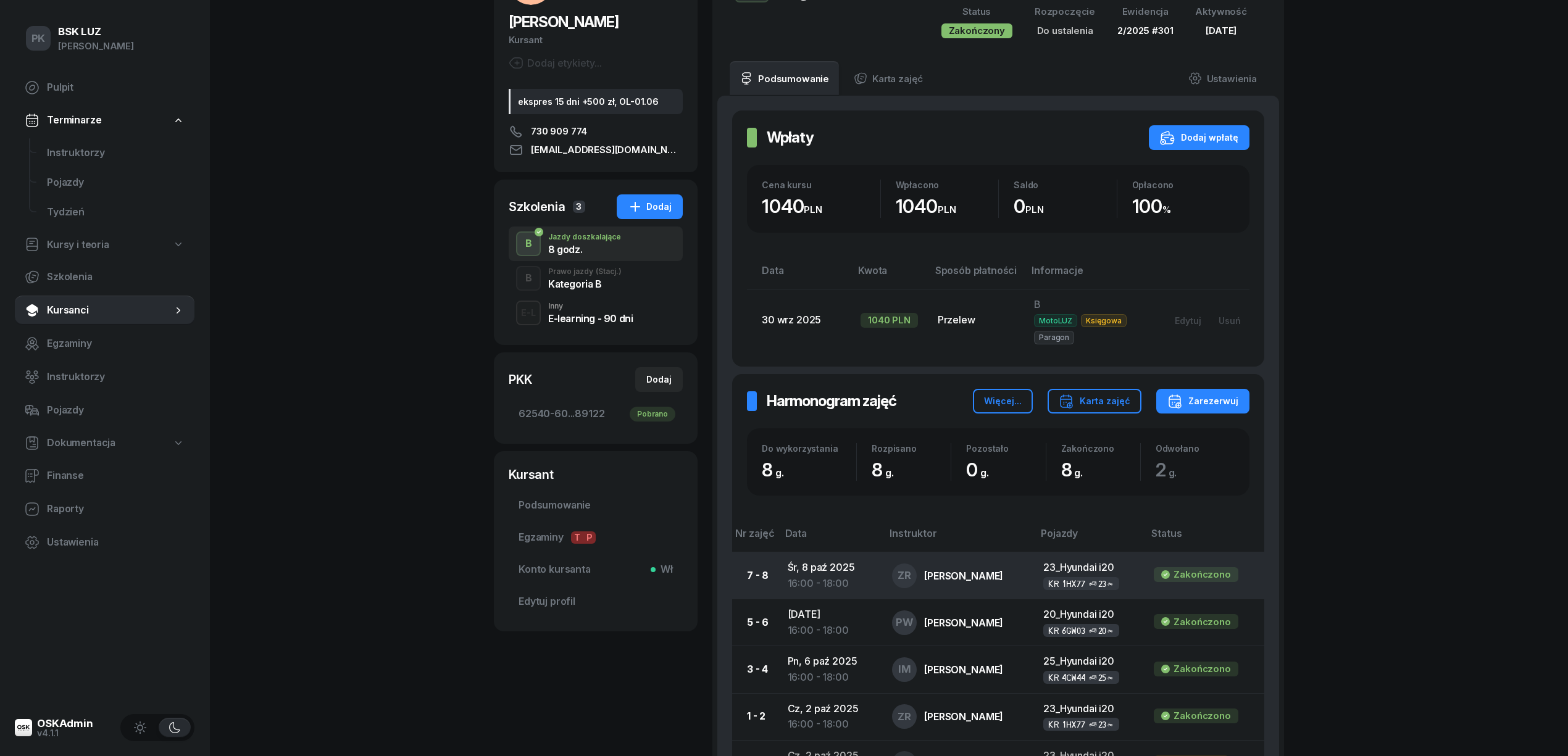
scroll to position [82, 0]
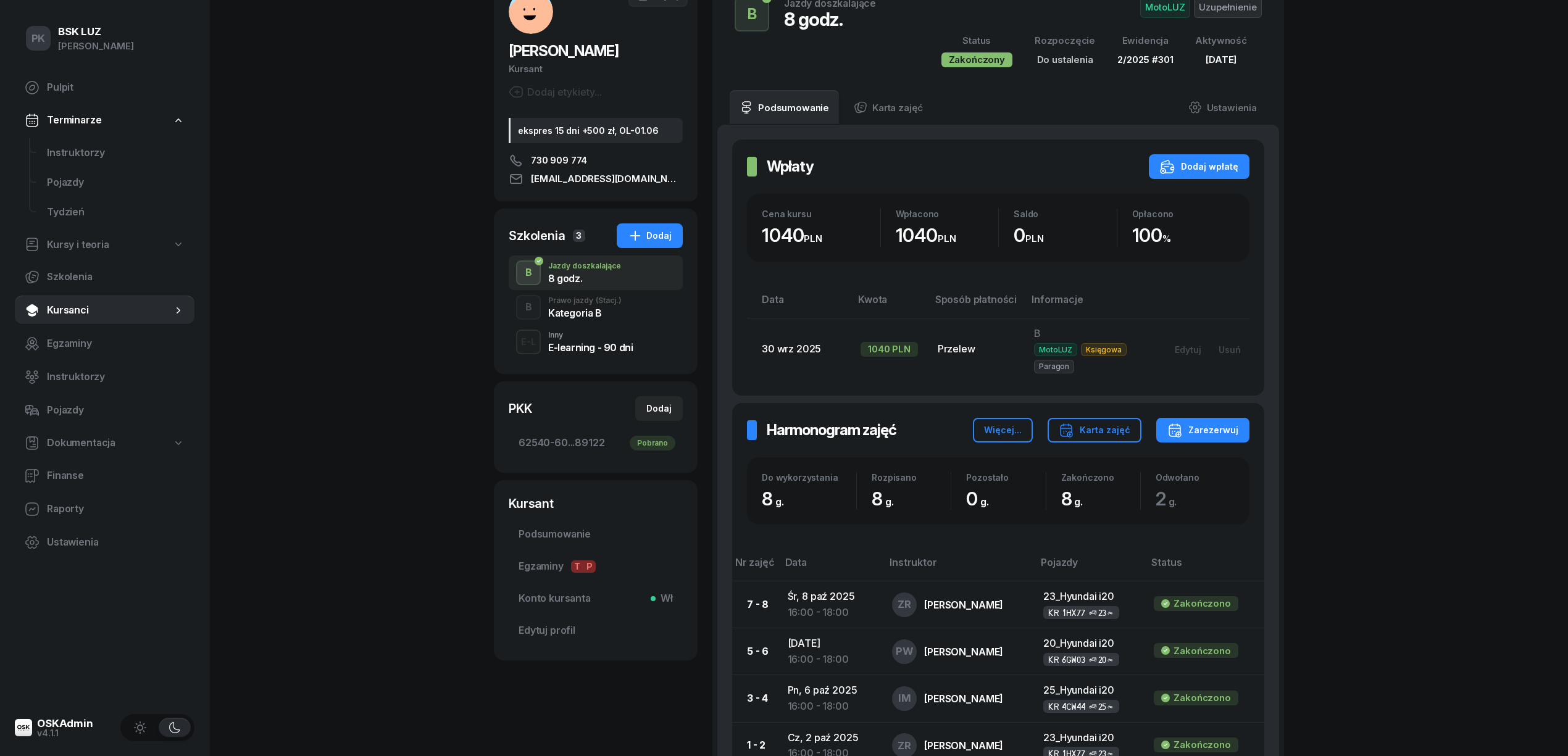
click at [556, 310] on div "Kategoria B" at bounding box center [585, 313] width 74 height 10
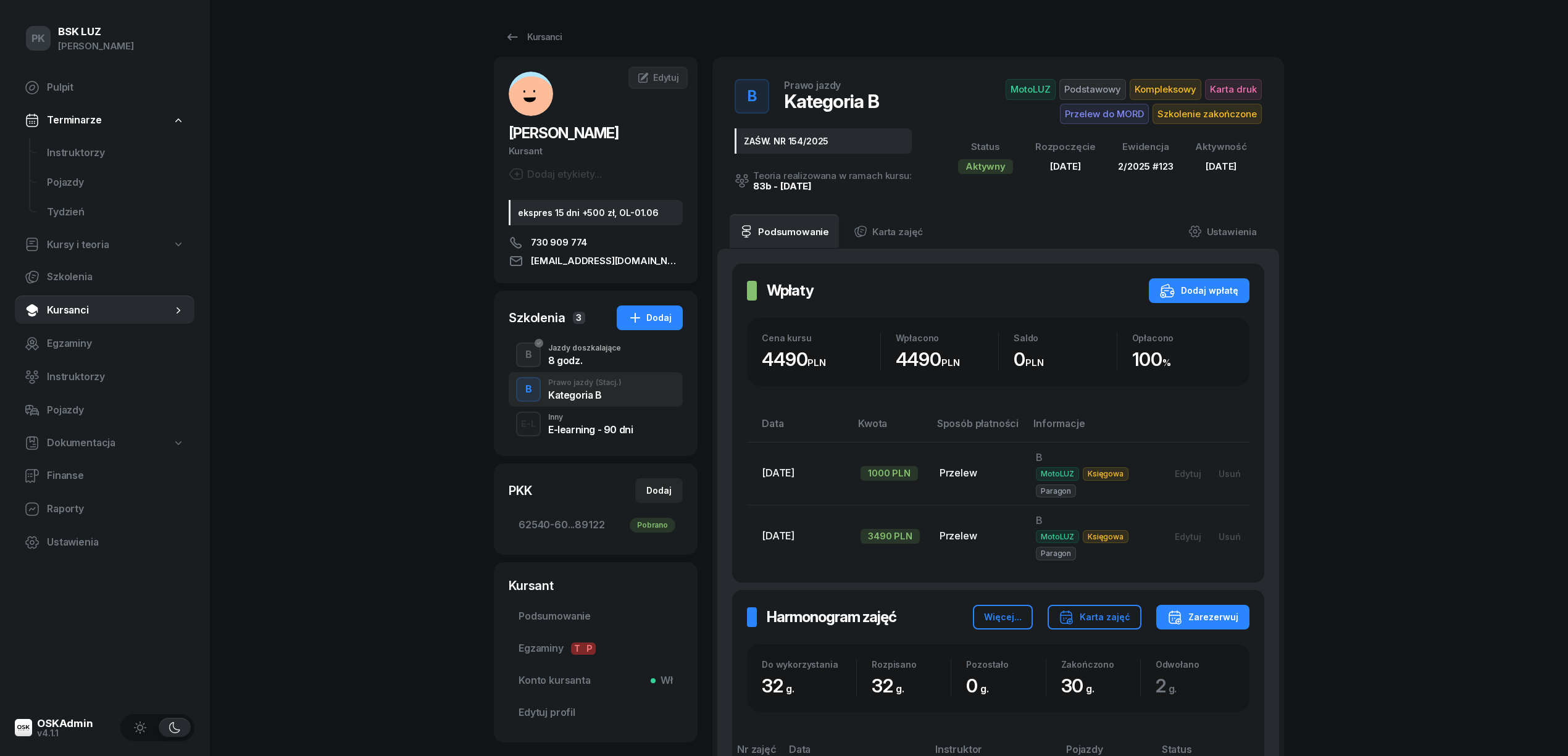
click at [590, 350] on div "Jazdy doszkalające" at bounding box center [584, 348] width 73 height 7
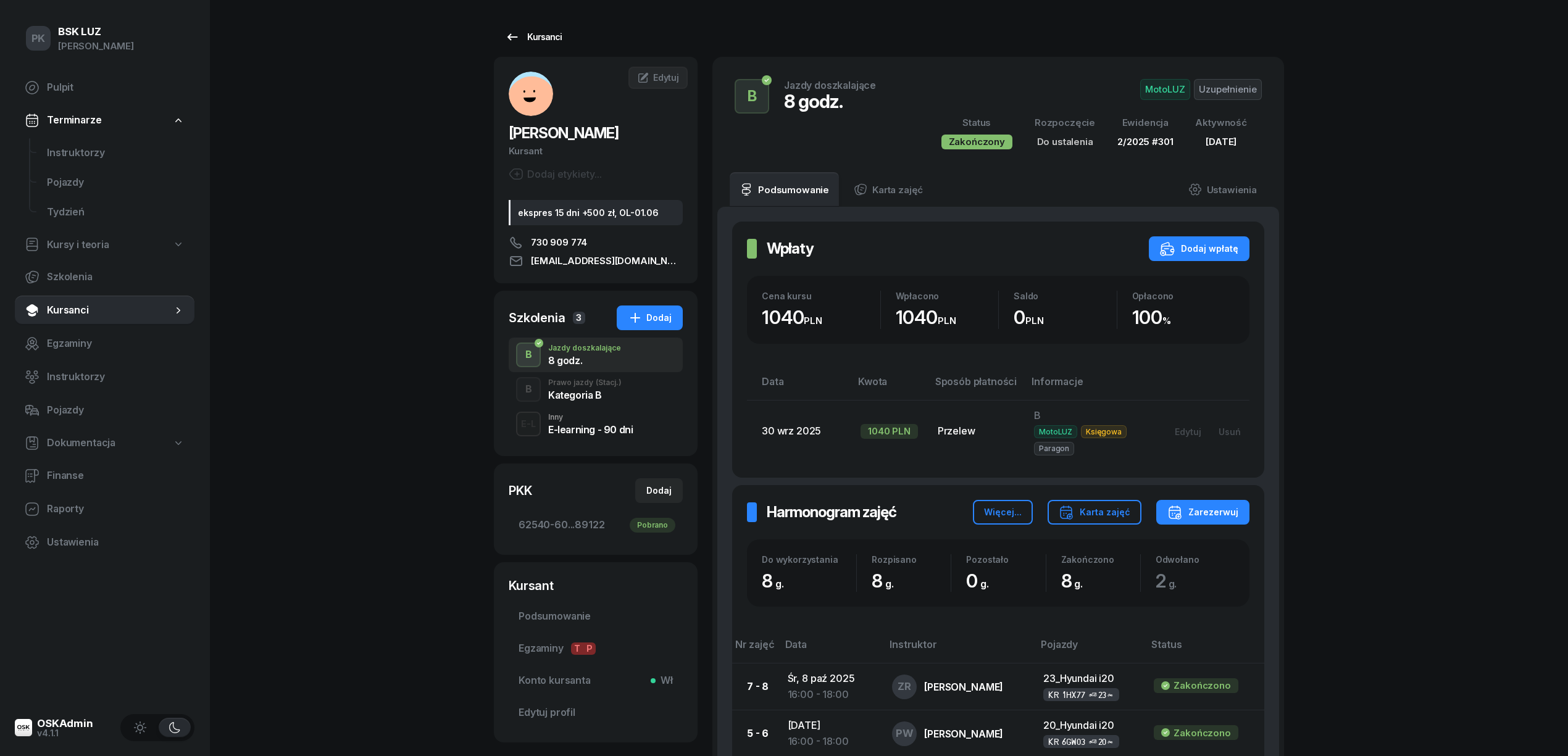
click at [523, 33] on div "Kursanci" at bounding box center [533, 37] width 57 height 15
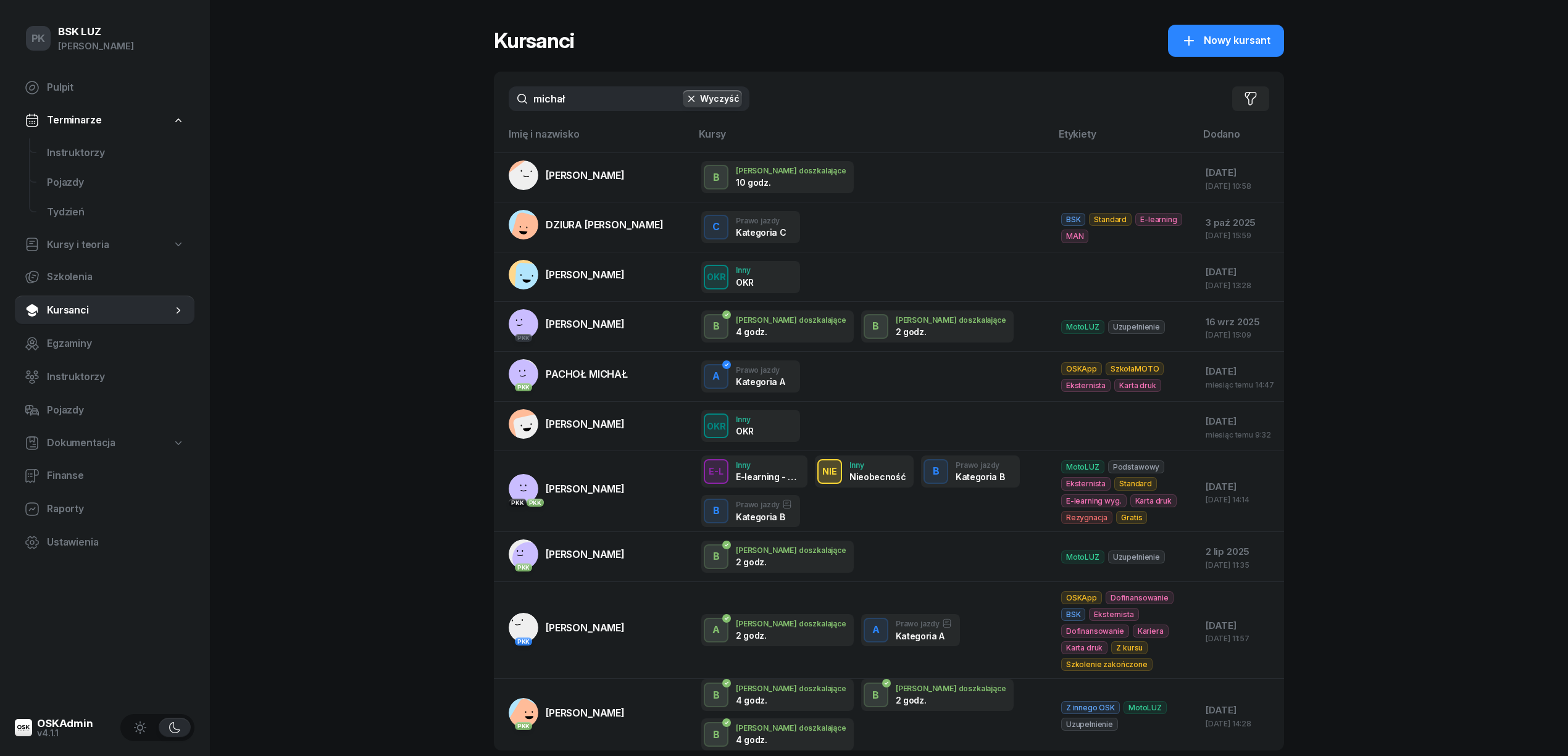
drag, startPoint x: 606, startPoint y: 92, endPoint x: 470, endPoint y: 96, distance: 136.1
click at [470, 96] on div "PK BSK [PERSON_NAME] Pulpit Terminarze Instruktorzy Pojazdy Tydzień Kursy i teo…" at bounding box center [784, 421] width 1568 height 843
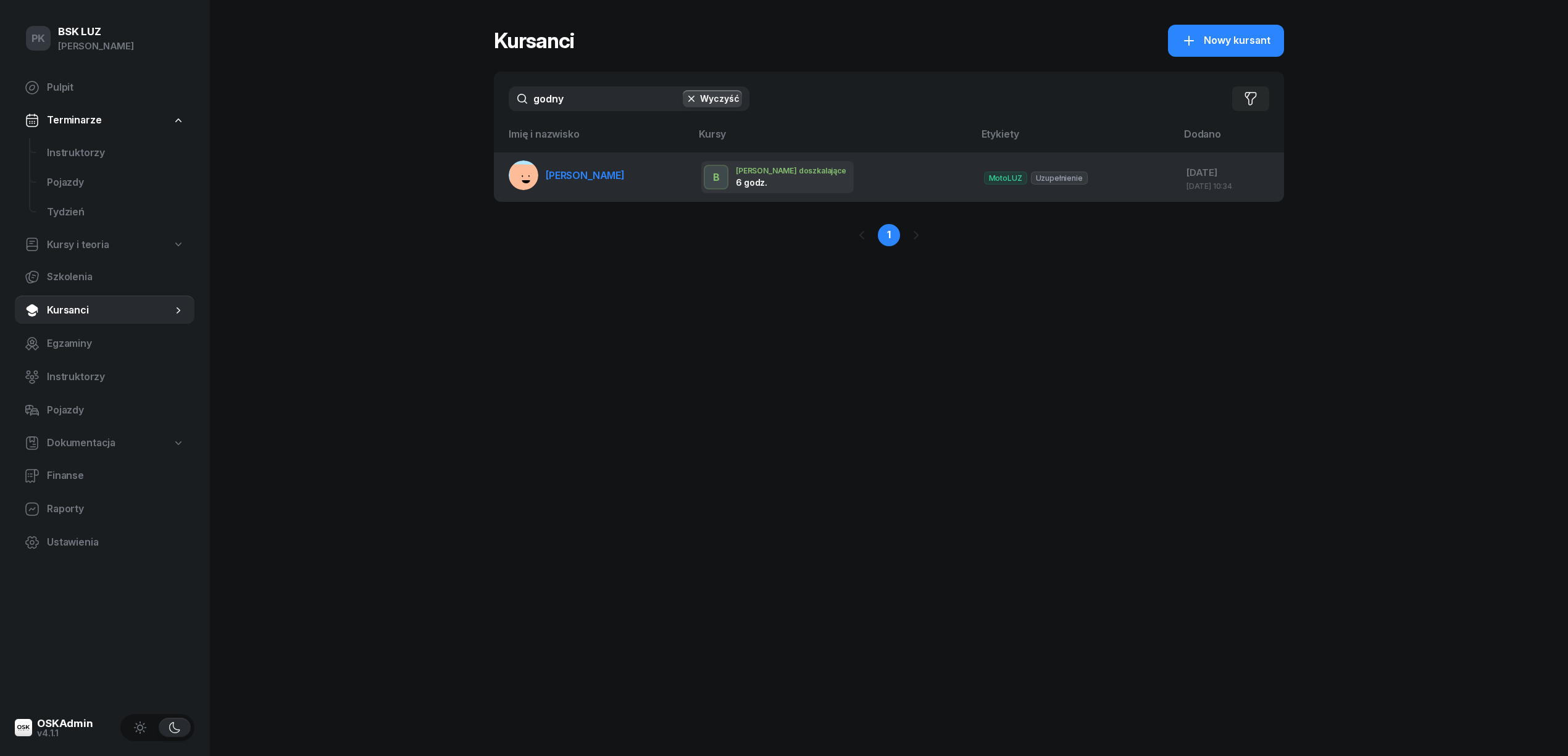
type input "godny"
click at [596, 169] on span "[PERSON_NAME]" at bounding box center [585, 175] width 79 height 12
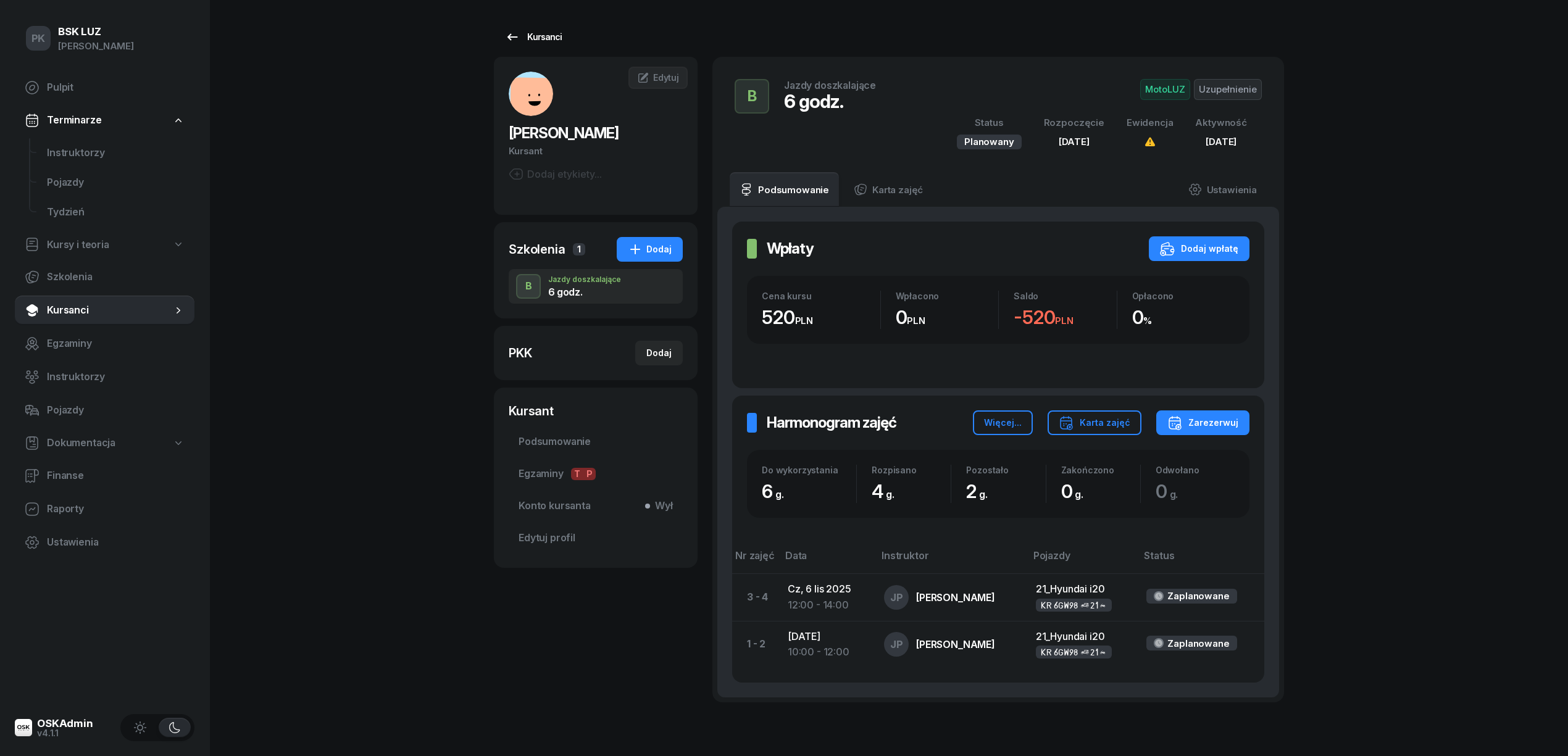
click at [542, 35] on div "Kursanci" at bounding box center [533, 37] width 57 height 15
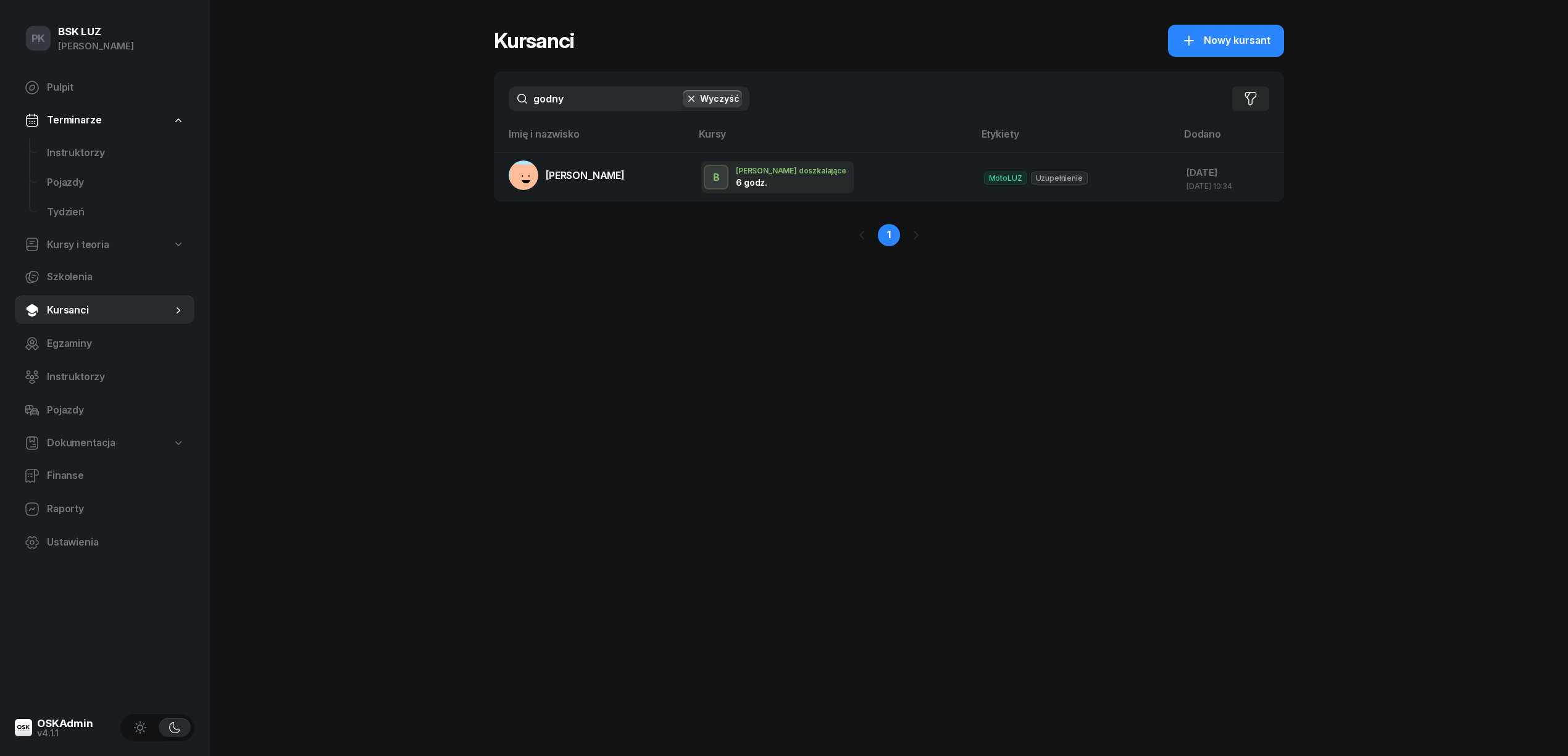
drag, startPoint x: 485, startPoint y: 100, endPoint x: 413, endPoint y: 99, distance: 72.0
click at [413, 99] on div "PK BSK [PERSON_NAME] Pulpit Terminarze Instruktorzy Pojazdy Tydzień Kursy i teo…" at bounding box center [784, 378] width 1568 height 756
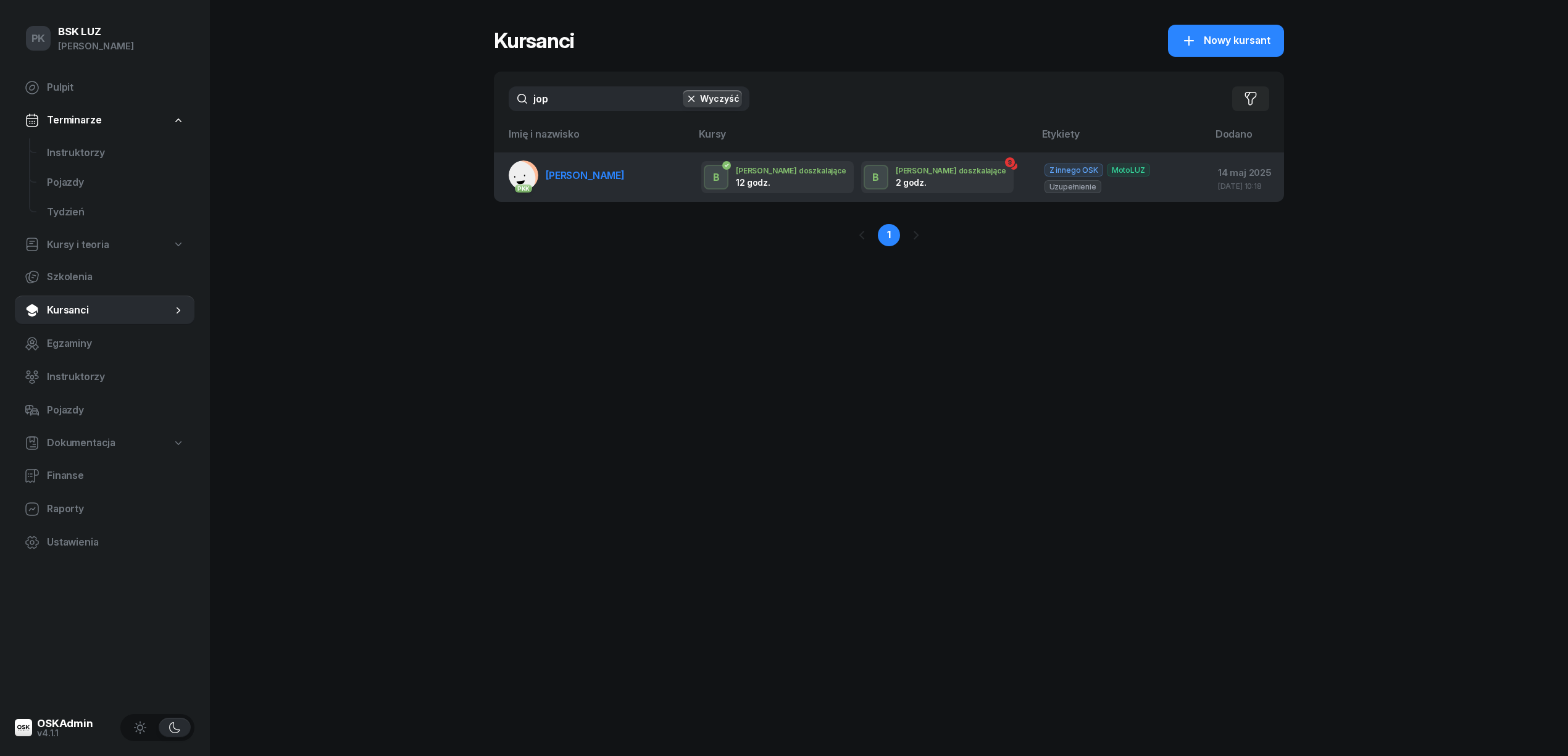
type input "jop"
click at [589, 184] on link "PKK [PERSON_NAME]" at bounding box center [567, 175] width 116 height 30
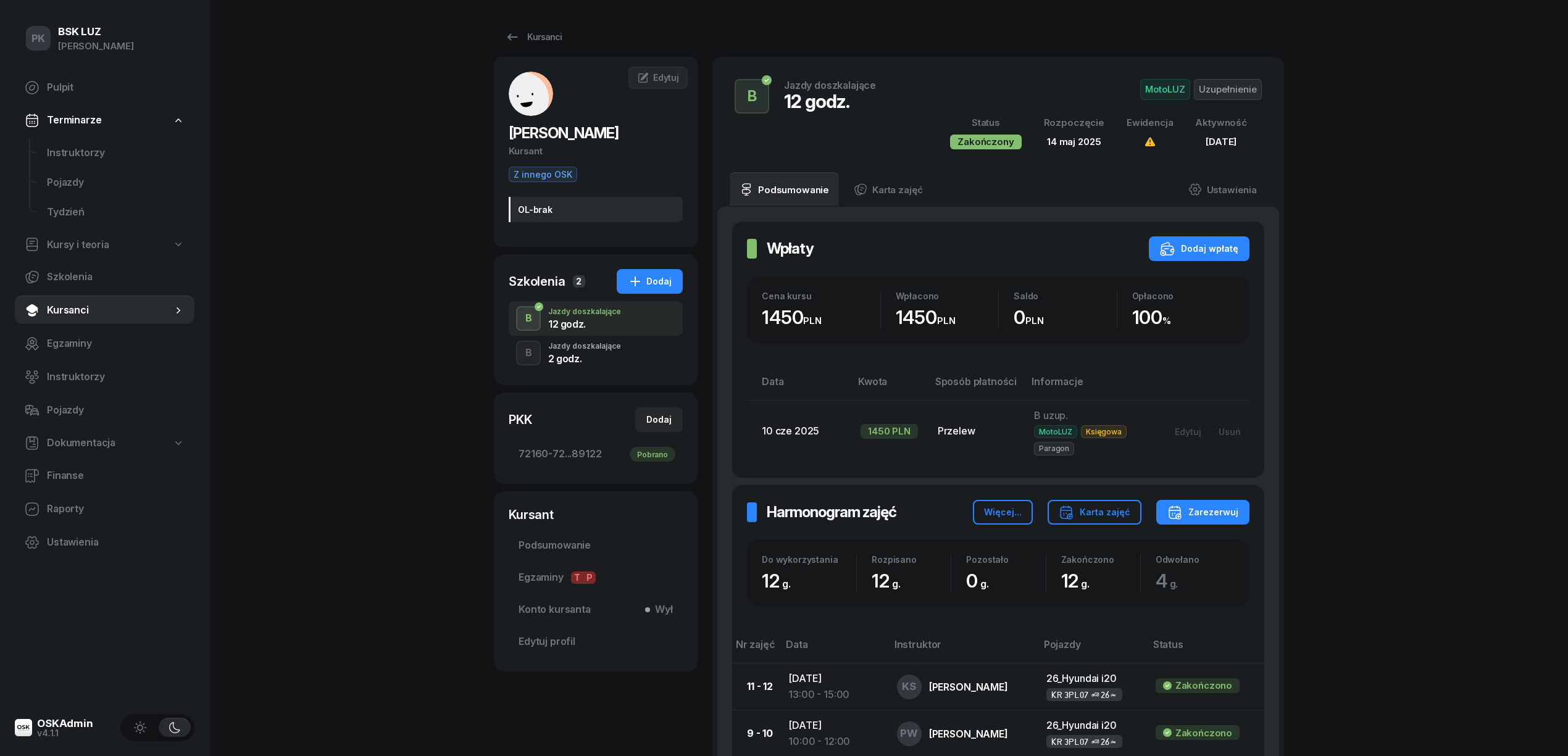
click at [616, 348] on div "Jazdy doszkalające" at bounding box center [584, 346] width 73 height 7
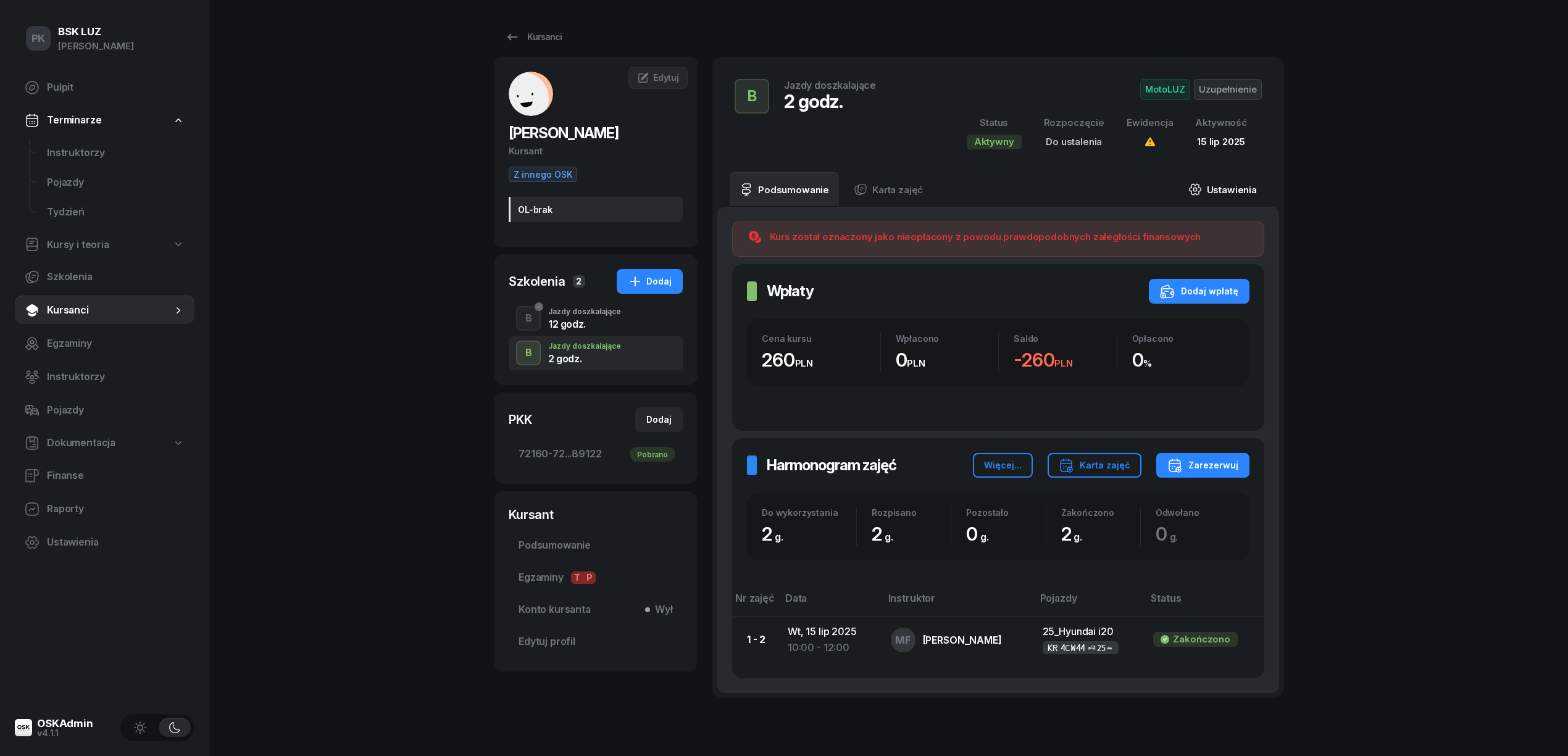
click at [1245, 200] on link "Ustawienia" at bounding box center [1223, 189] width 88 height 35
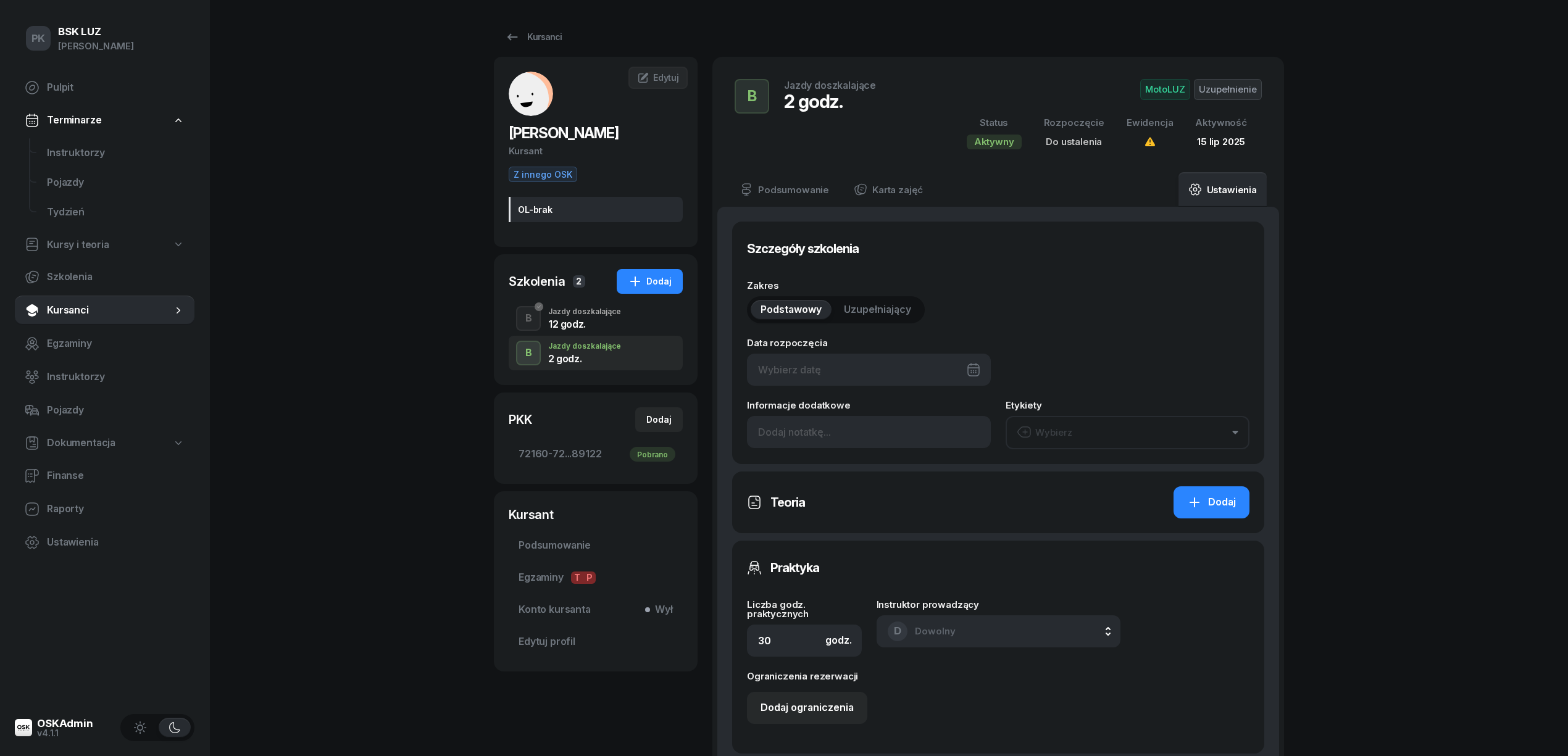
type input "2"
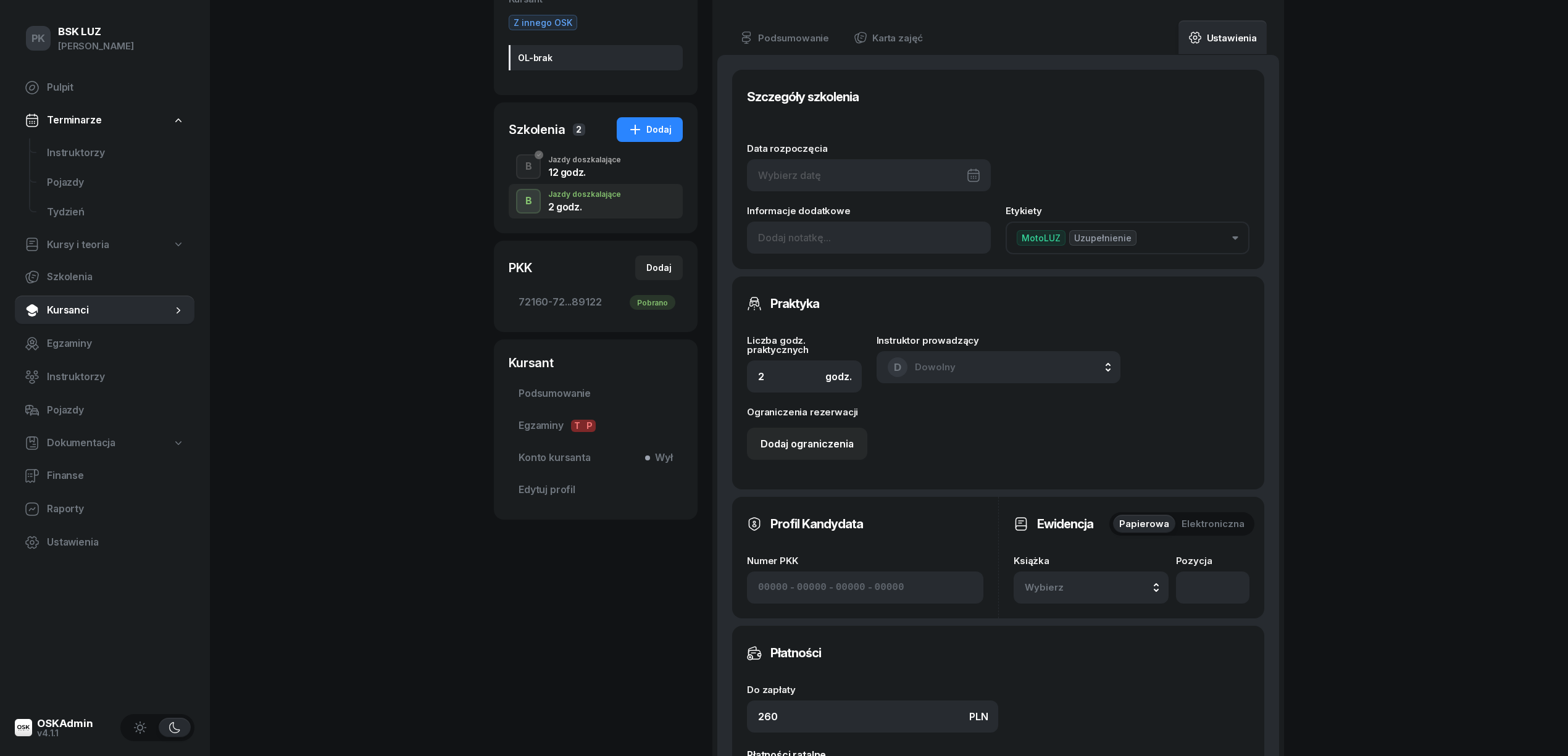
scroll to position [329, 0]
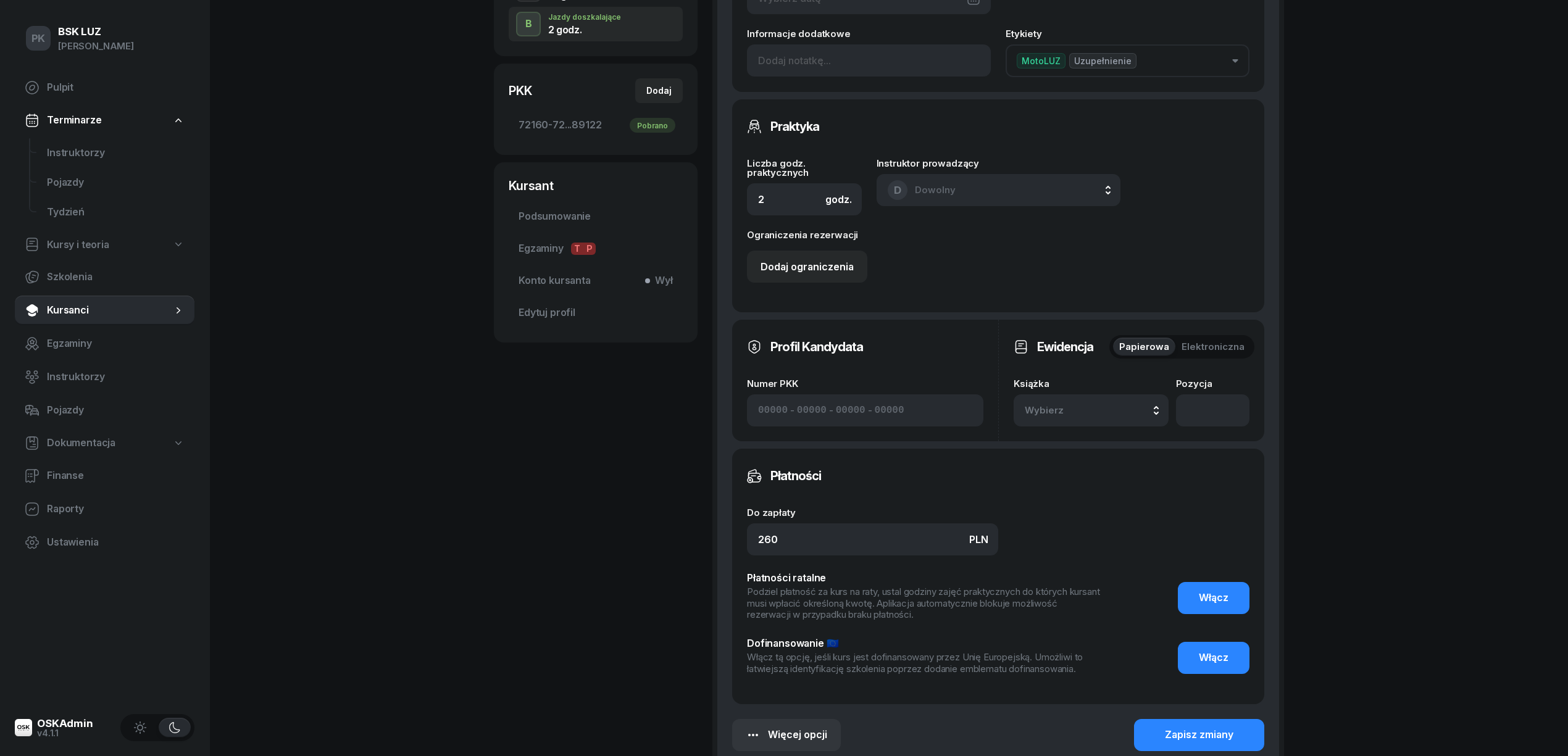
click at [1102, 391] on div "Książka Wybierz 1/2020/SM Manualna 12/2025 Manualna 2/2025 Manualna Domyślna 11…" at bounding box center [1091, 403] width 155 height 48
click at [1105, 408] on div "Wybierz" at bounding box center [1091, 411] width 133 height 16
click at [1109, 336] on div "2/2025 Manualna Domyślna" at bounding box center [1105, 329] width 145 height 24
click at [1233, 728] on div "Zapisz zmiany" at bounding box center [1199, 735] width 69 height 16
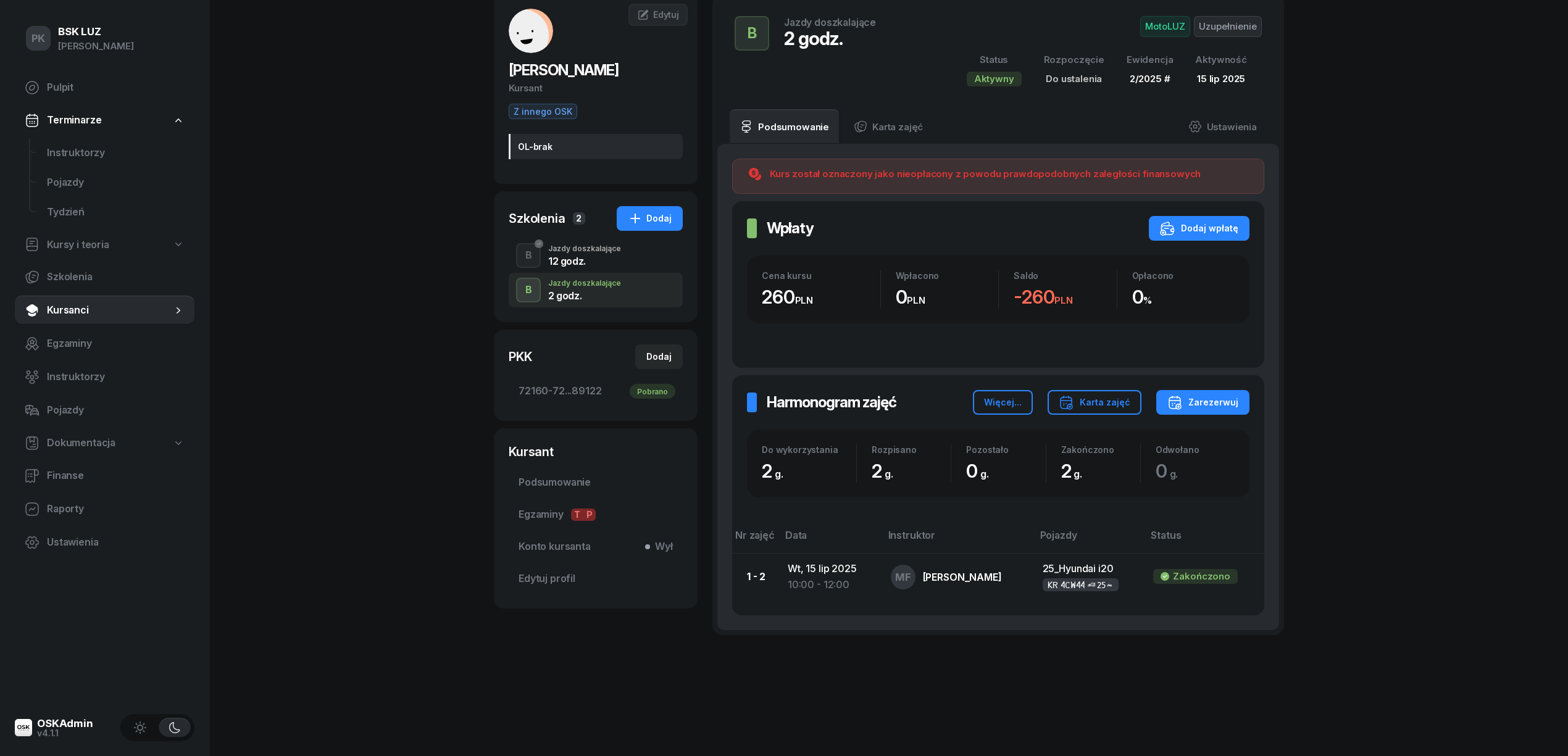
click at [593, 260] on div "12 godz." at bounding box center [584, 261] width 73 height 10
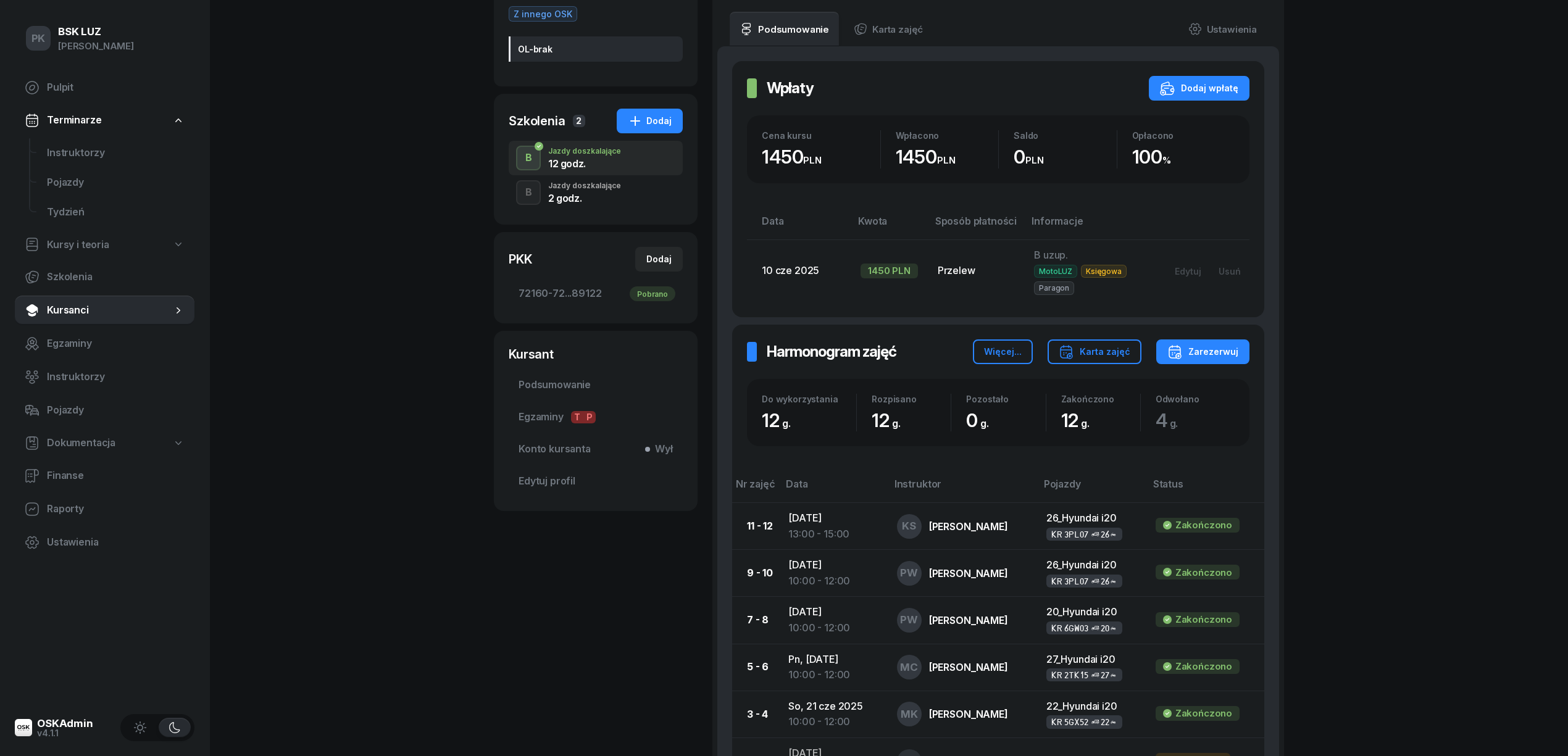
scroll to position [30, 0]
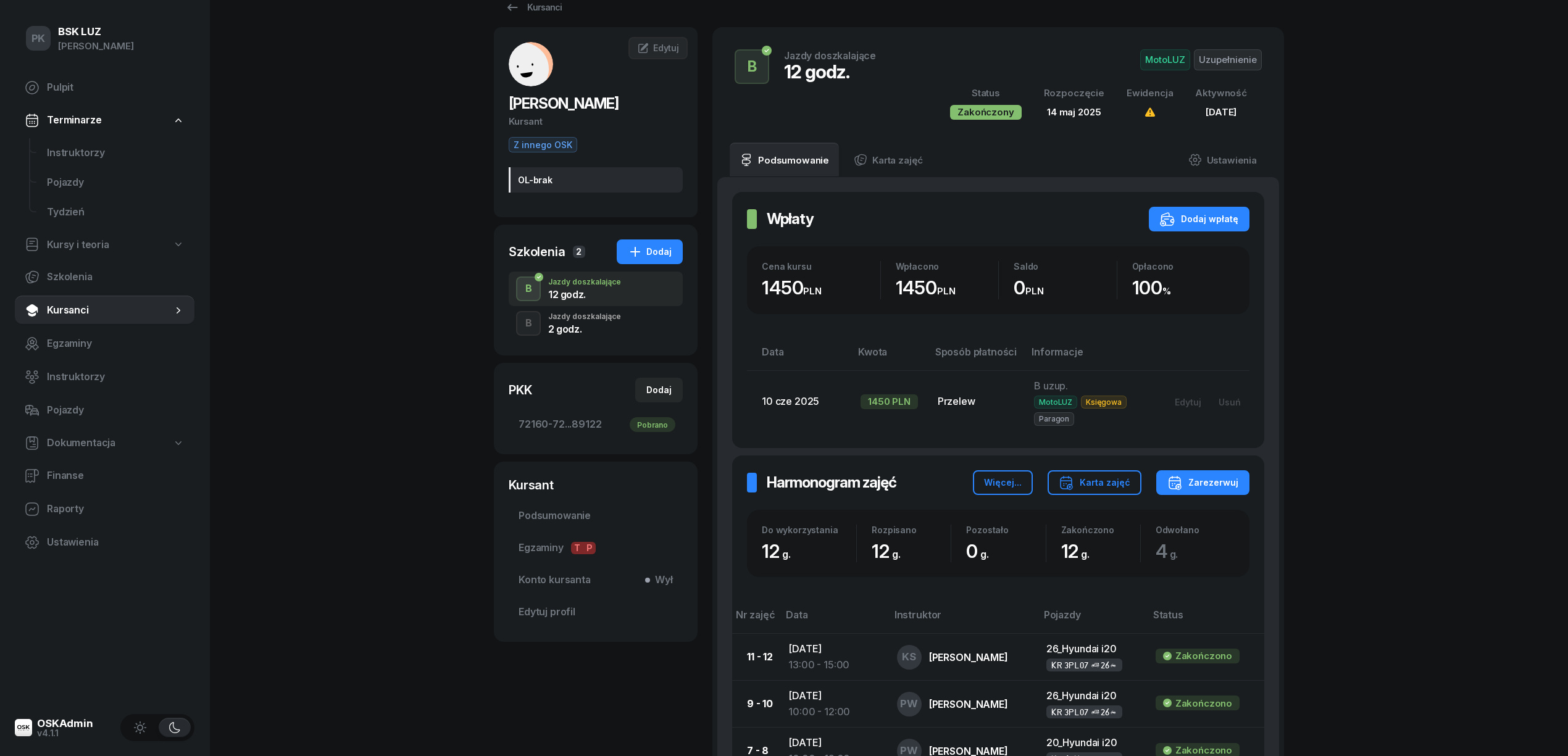
click at [623, 324] on div "B Jazdy doszkalające 2 godz." at bounding box center [596, 323] width 174 height 35
